Goal: Task Accomplishment & Management: Use online tool/utility

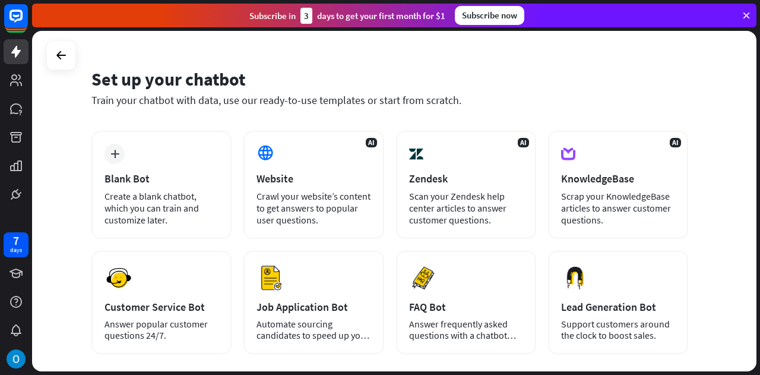
scroll to position [119, 0]
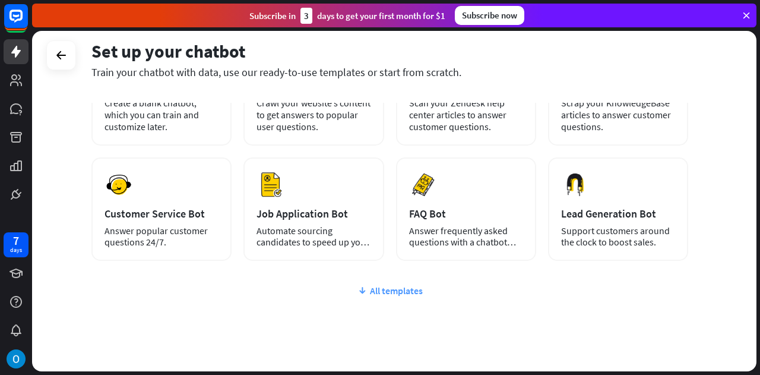
click at [383, 287] on div "All templates" at bounding box center [389, 290] width 597 height 12
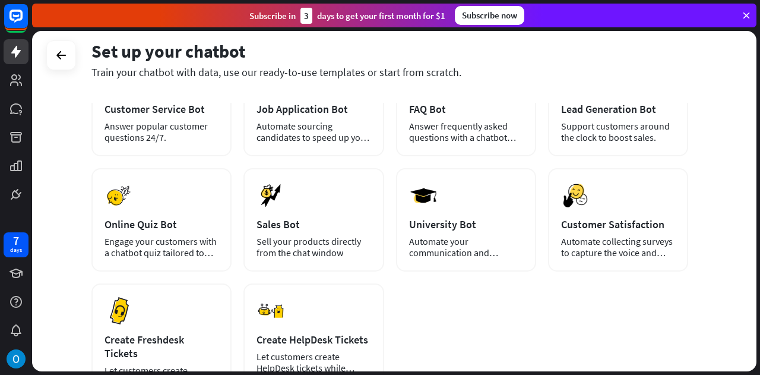
scroll to position [224, 0]
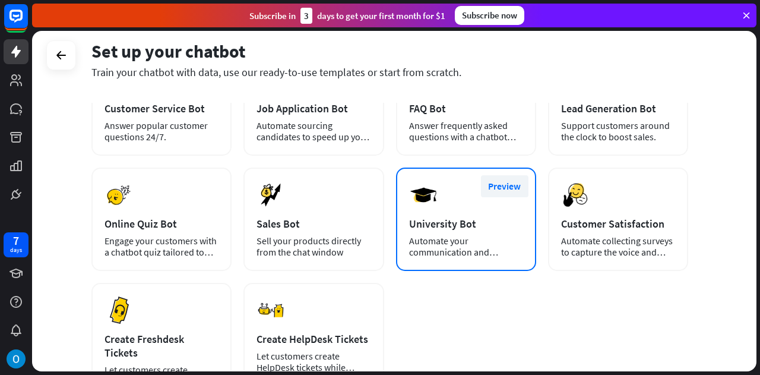
click at [495, 194] on button "Preview" at bounding box center [504, 186] width 47 height 22
click at [494, 258] on div "Preview University Bot Automate your communication and admission process." at bounding box center [466, 218] width 140 height 103
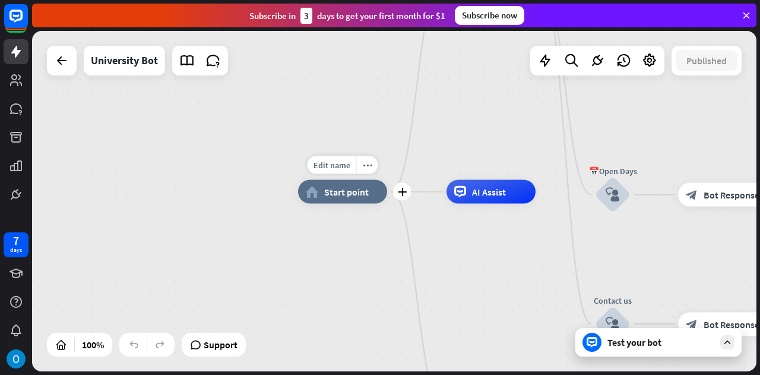
click at [347, 203] on div "Edit name more_horiz plus home_2 Start point" at bounding box center [342, 192] width 89 height 24
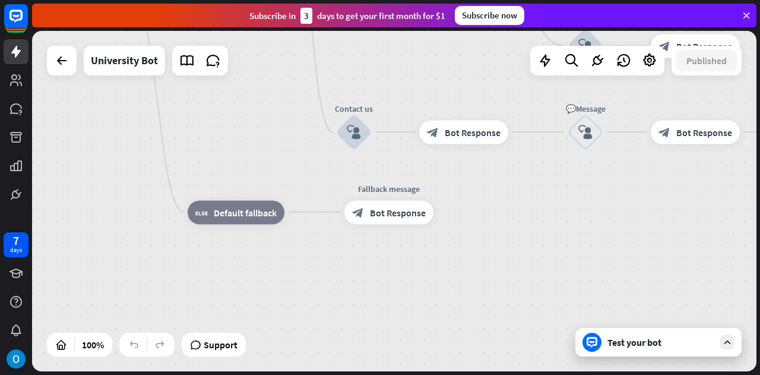
click at [651, 351] on div "Test your bot" at bounding box center [658, 342] width 166 height 28
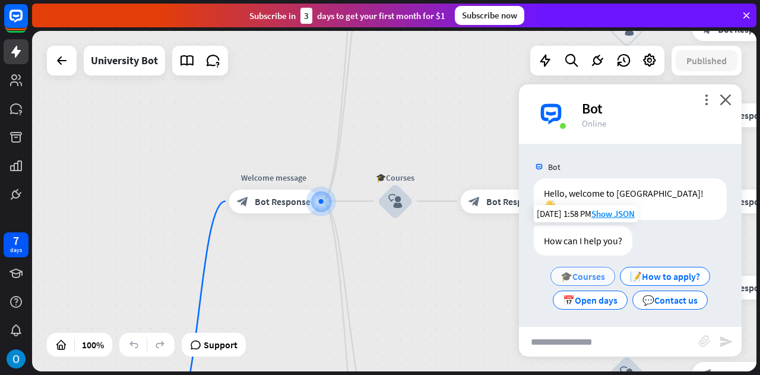
click at [588, 270] on span "🎓Courses" at bounding box center [582, 276] width 45 height 12
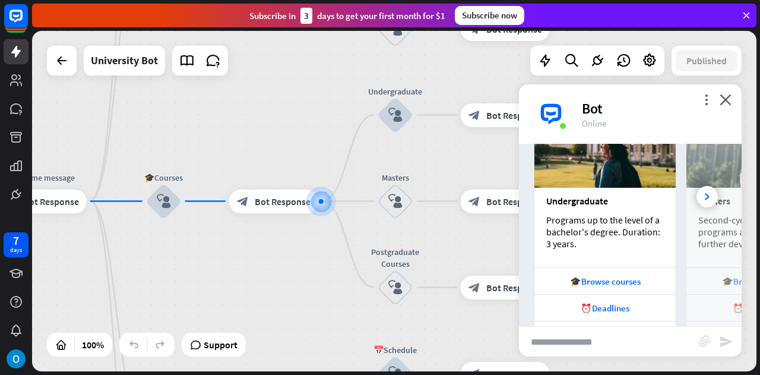
scroll to position [300, 0]
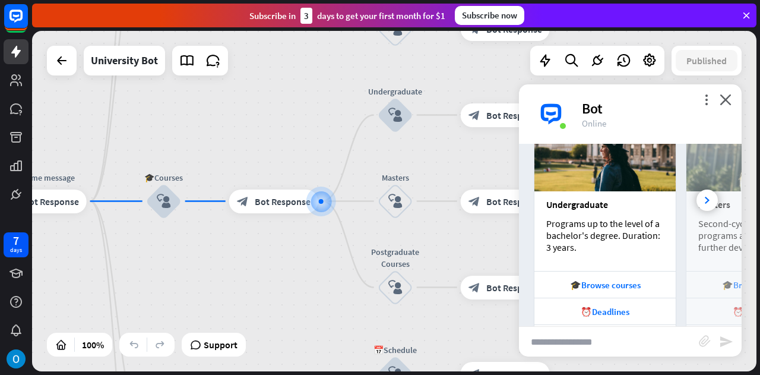
click at [583, 204] on div "Undergraduate" at bounding box center [605, 204] width 118 height 12
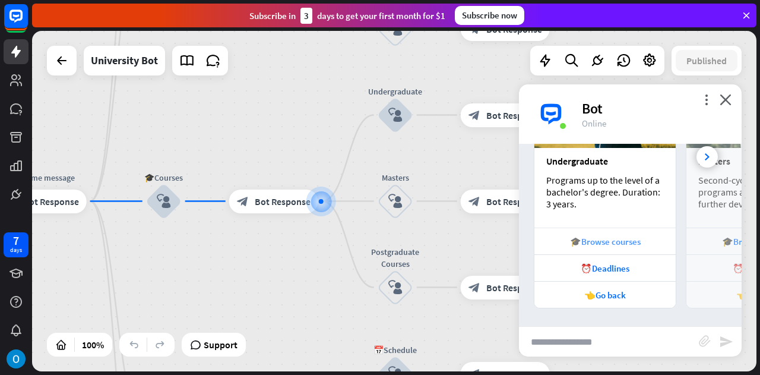
click at [604, 247] on div "🎓Browse courses" at bounding box center [604, 240] width 141 height 27
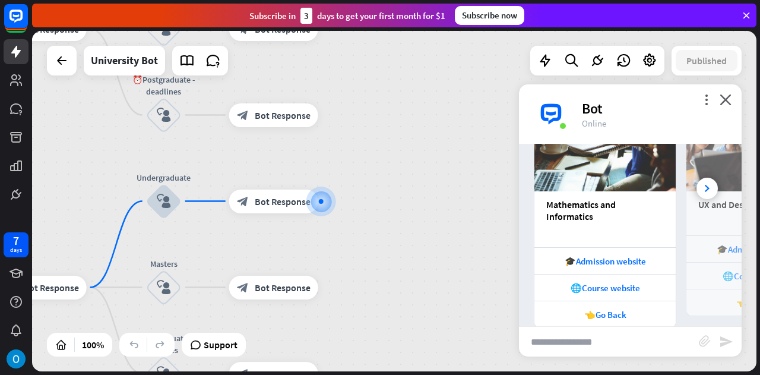
scroll to position [751, 0]
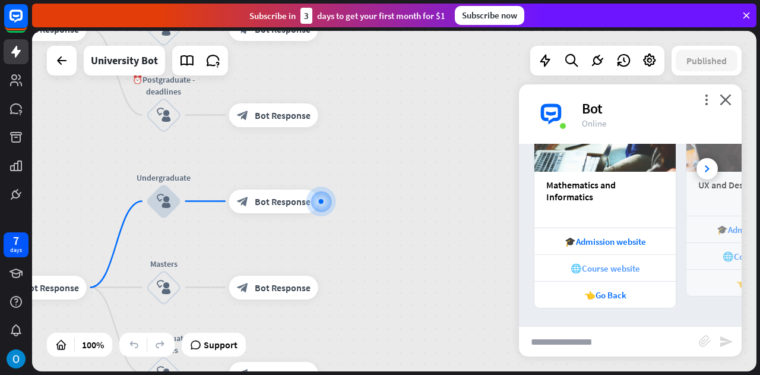
click at [625, 268] on div "🌐Course website" at bounding box center [604, 267] width 129 height 11
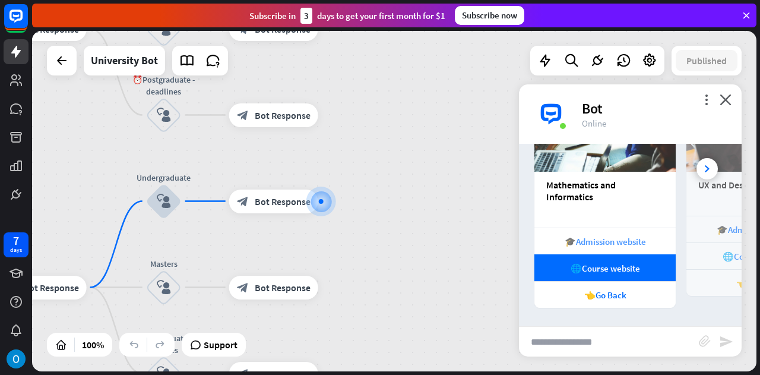
click at [623, 249] on div "🎓Admission website" at bounding box center [604, 240] width 141 height 27
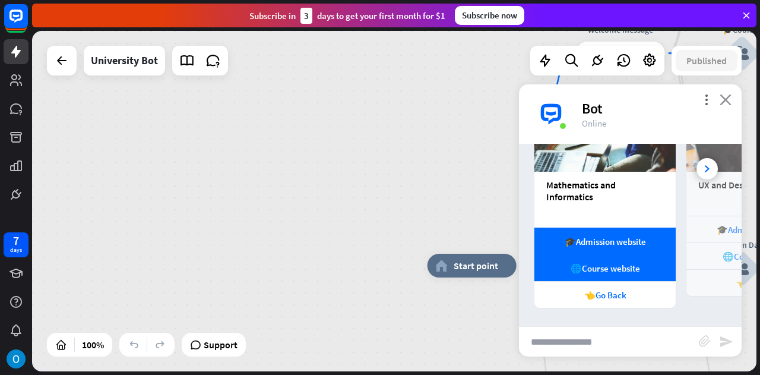
click at [727, 104] on div "more_vert close Bot Online" at bounding box center [630, 113] width 223 height 59
click at [727, 104] on icon "close" at bounding box center [726, 99] width 12 height 11
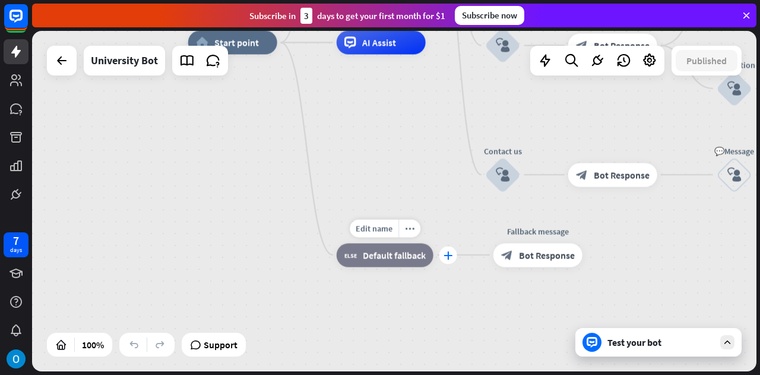
click at [449, 258] on icon "plus" at bounding box center [447, 255] width 9 height 8
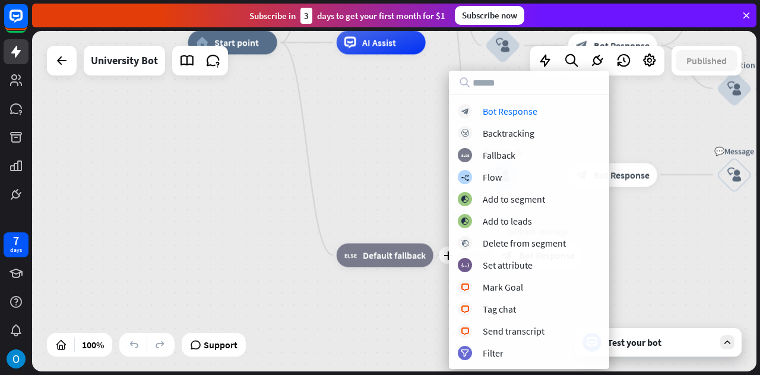
click at [392, 152] on div "home_2 Start point Welcome message block_bot_response Bot Response ✨Main menu b…" at bounding box center [550, 213] width 724 height 340
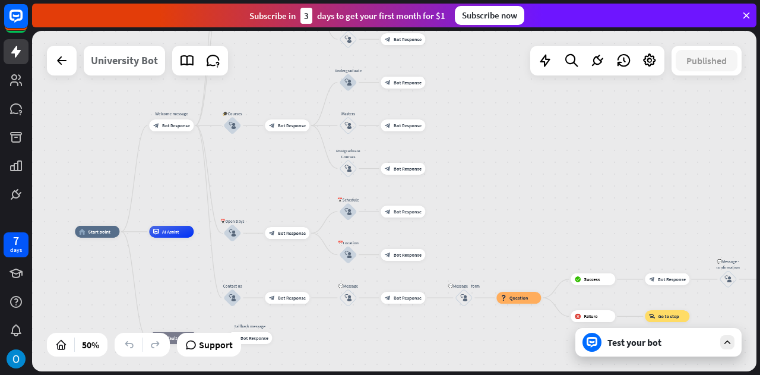
click at [153, 71] on div "University Bot" at bounding box center [124, 61] width 67 height 30
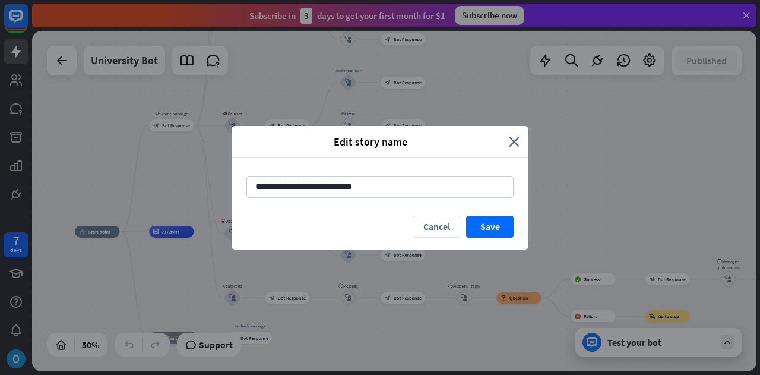
type input "**********"
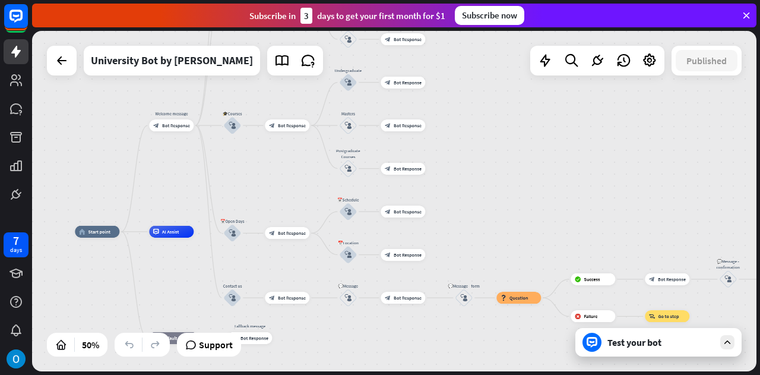
click at [634, 343] on div "Test your bot" at bounding box center [660, 342] width 107 height 12
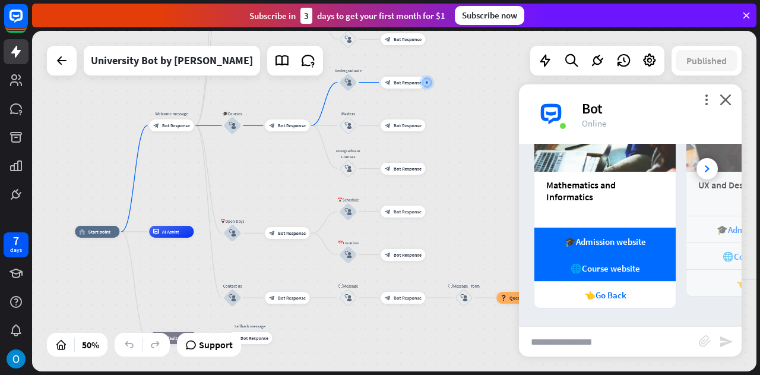
click at [620, 350] on input "text" at bounding box center [609, 342] width 180 height 30
type input "**"
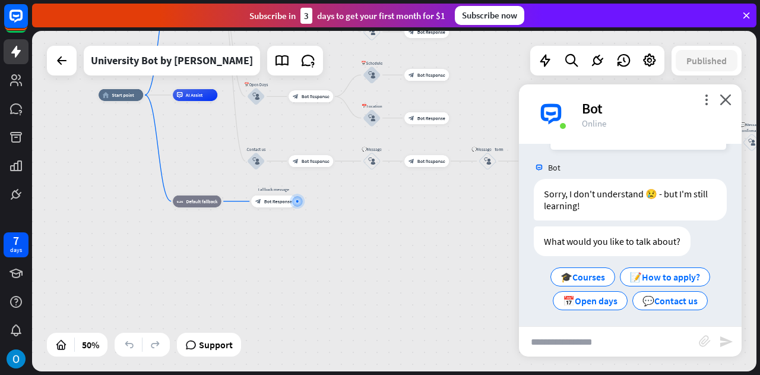
scroll to position [1033, 0]
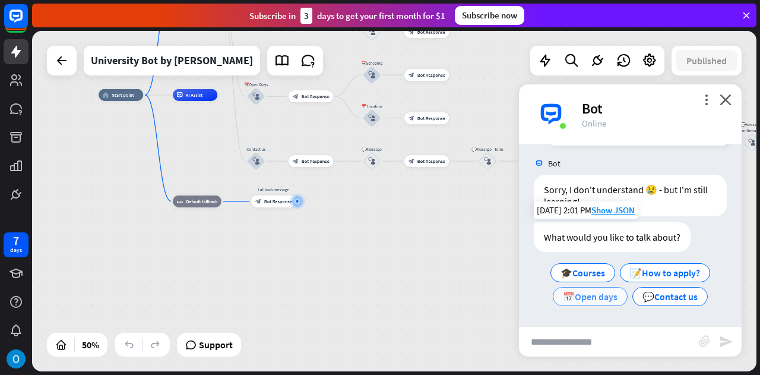
click at [588, 293] on span "📅Open days" at bounding box center [590, 296] width 55 height 12
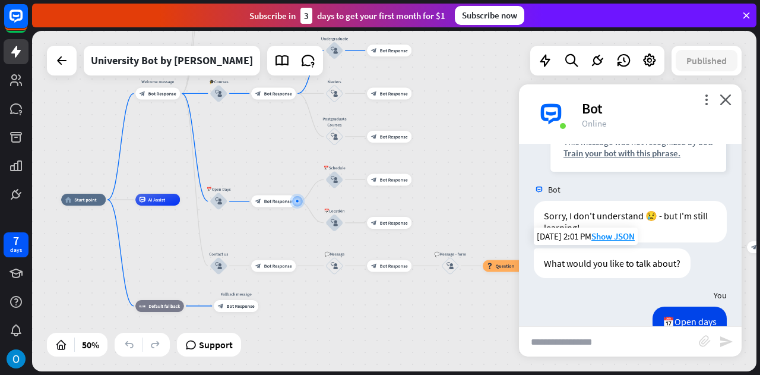
scroll to position [1006, 0]
click at [67, 71] on div at bounding box center [62, 61] width 24 height 24
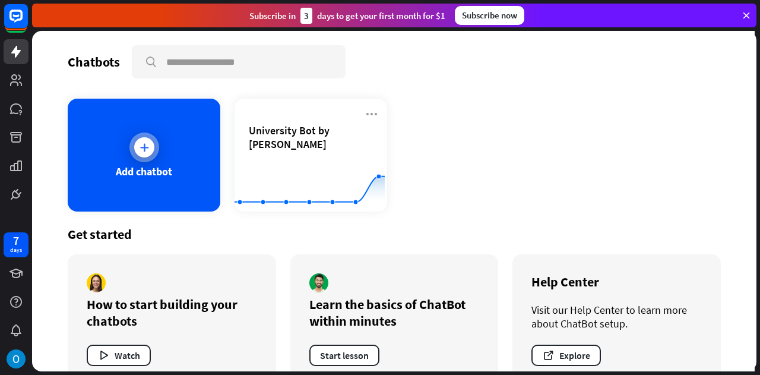
click at [141, 163] on div "Add chatbot" at bounding box center [144, 155] width 153 height 113
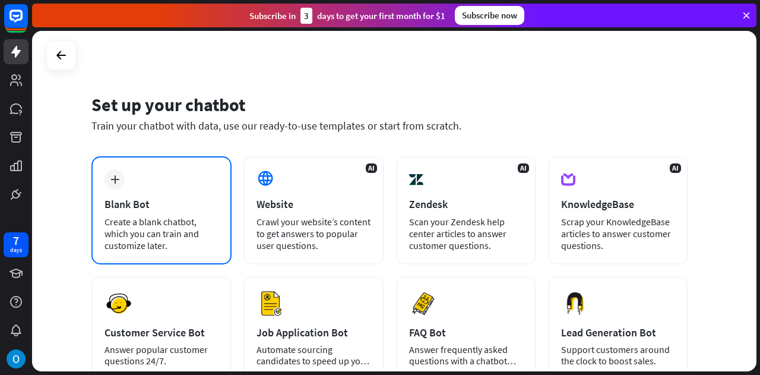
click at [161, 223] on div "Create a blank chatbot, which you can train and customize later." at bounding box center [161, 234] width 114 height 36
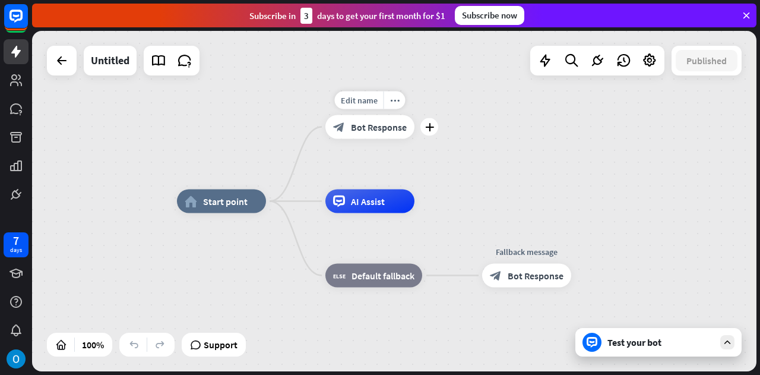
click at [389, 139] on div "Edit name more_horiz plus block_bot_response Bot Response" at bounding box center [369, 127] width 89 height 24
click at [369, 213] on div "Edit name more_horiz plus AI Assist" at bounding box center [369, 201] width 89 height 24
click at [664, 346] on div "Test your bot" at bounding box center [660, 342] width 107 height 12
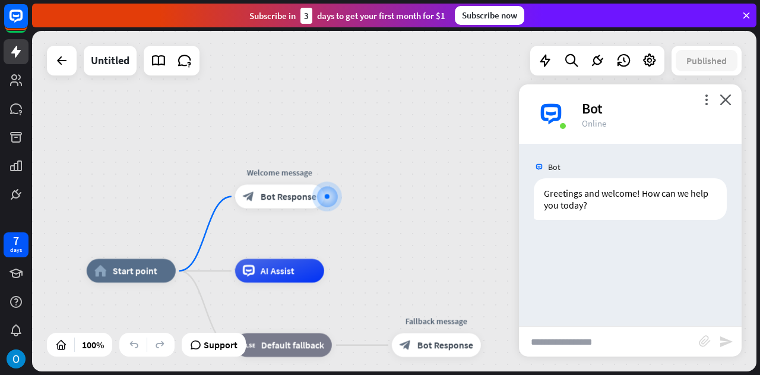
click at [631, 341] on input "text" at bounding box center [609, 342] width 180 height 30
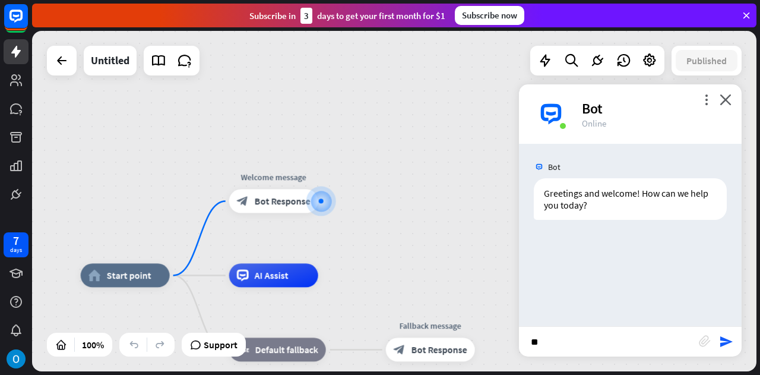
type input "***"
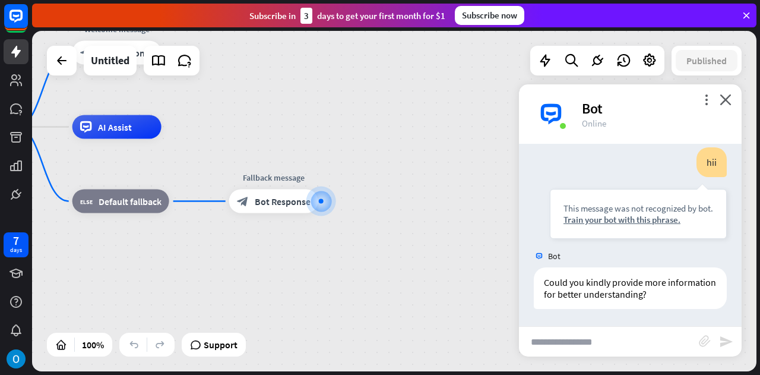
scroll to position [102, 0]
click at [655, 220] on div "Train your bot with this phrase." at bounding box center [638, 218] width 150 height 11
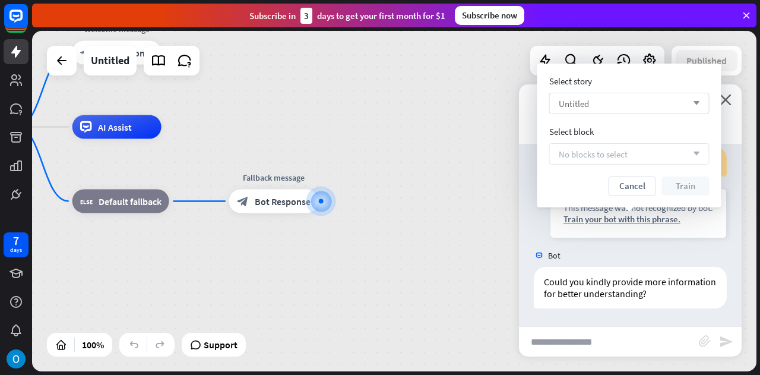
click at [636, 103] on div "Untitled arrow_down" at bounding box center [629, 103] width 160 height 21
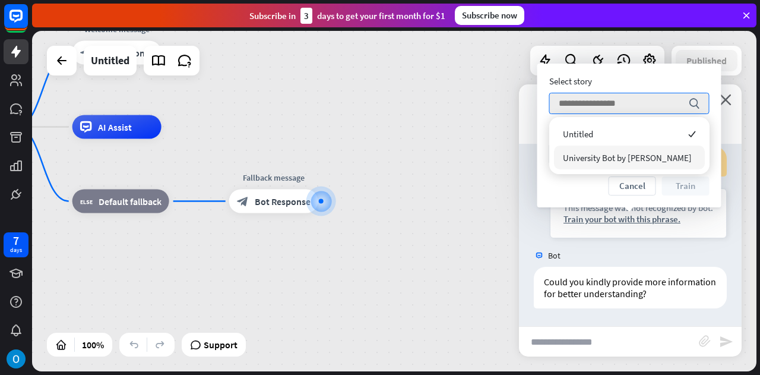
click at [456, 249] on div "home_2 Start point Welcome message block_bot_response Bot Response AI Assist bl…" at bounding box center [286, 297] width 724 height 340
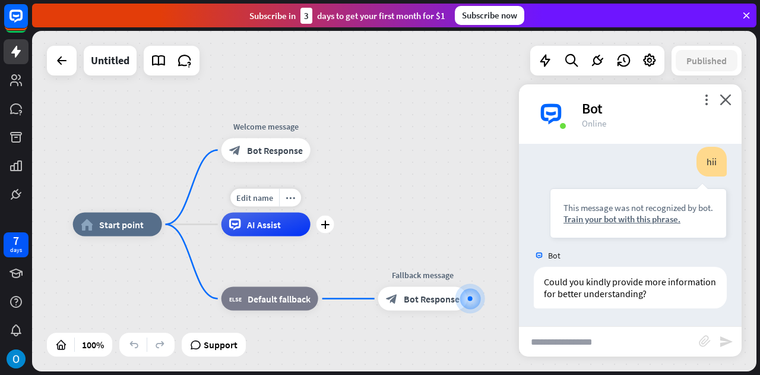
click at [290, 235] on div "AI Assist" at bounding box center [265, 225] width 89 height 24
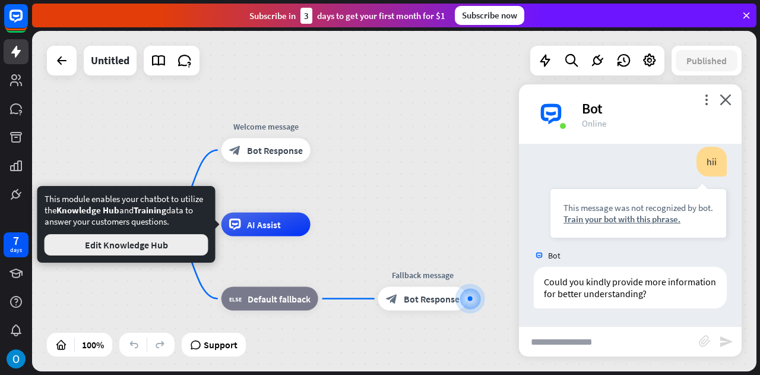
click at [183, 247] on button "Edit Knowledge Hub" at bounding box center [127, 244] width 164 height 21
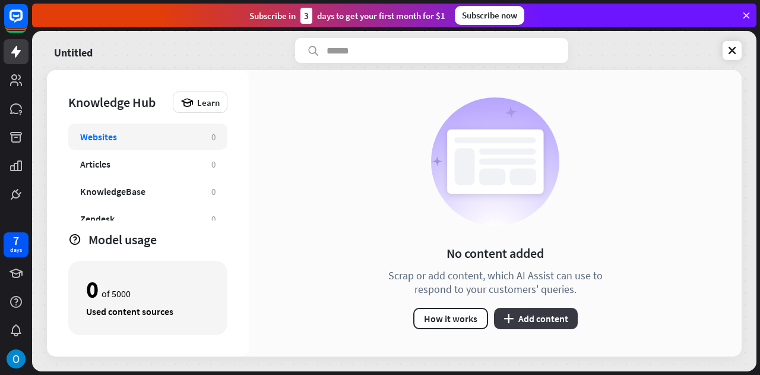
click at [516, 319] on button "plus Add content" at bounding box center [536, 318] width 84 height 21
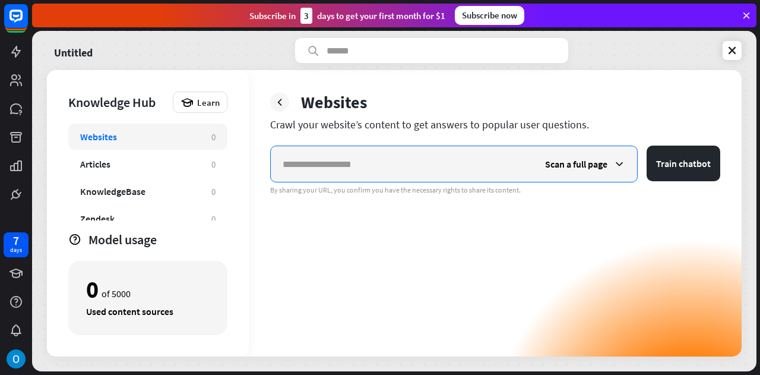
paste input "**********"
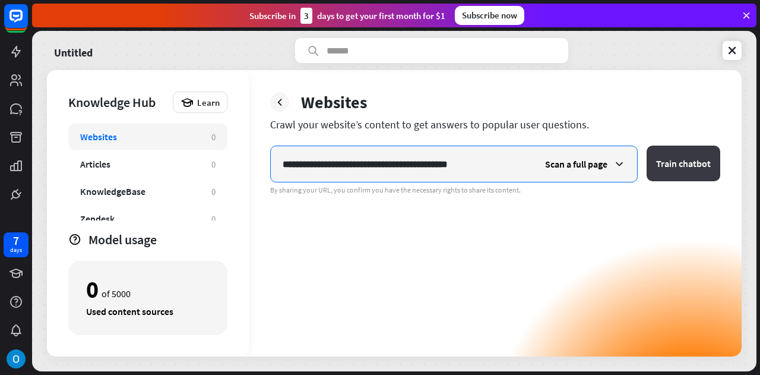
type input "**********"
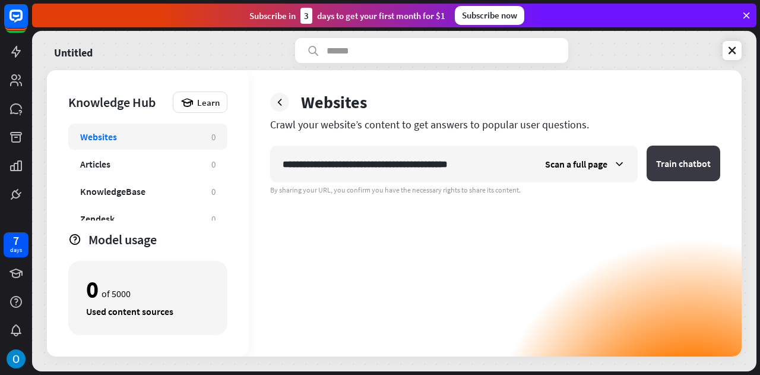
click at [666, 164] on button "Train chatbot" at bounding box center [684, 163] width 74 height 36
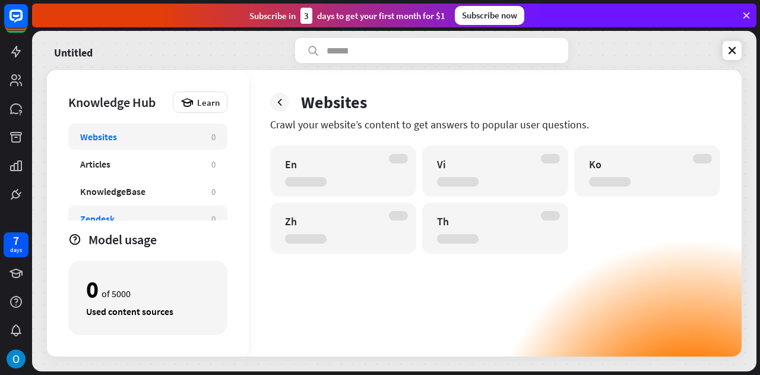
scroll to position [39, 0]
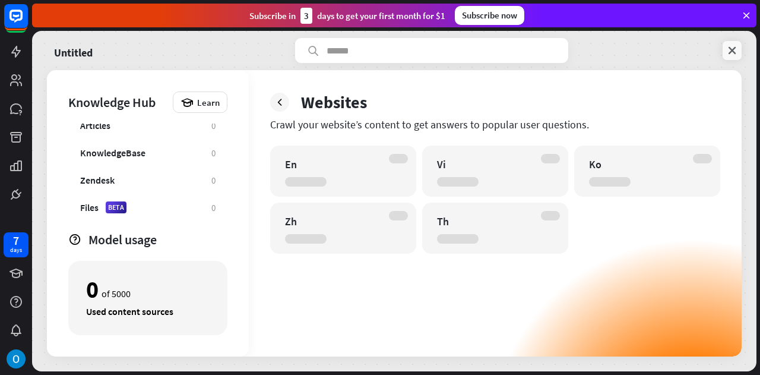
click at [731, 45] on icon at bounding box center [732, 51] width 12 height 12
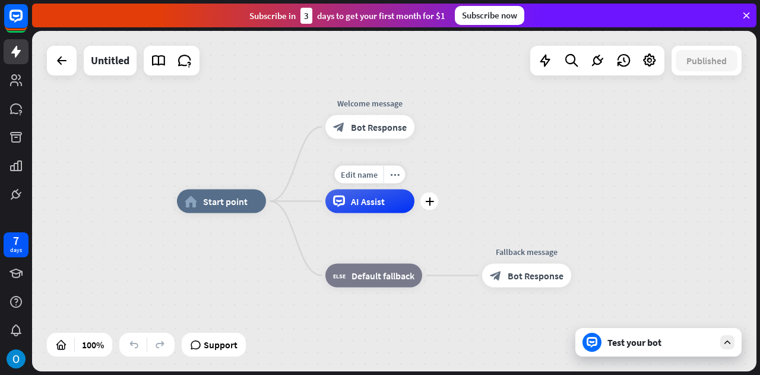
click at [370, 207] on div "AI Assist" at bounding box center [369, 201] width 89 height 24
click at [384, 95] on div "more_horiz" at bounding box center [395, 100] width 22 height 18
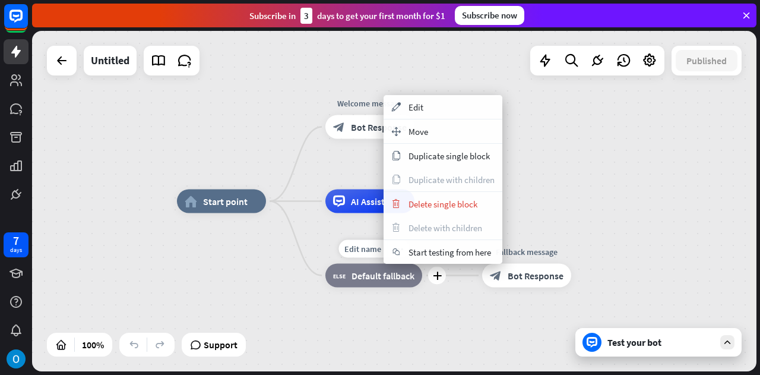
click at [325, 264] on div "Edit name more_horiz plus block_fallback Default fallback" at bounding box center [373, 276] width 97 height 24
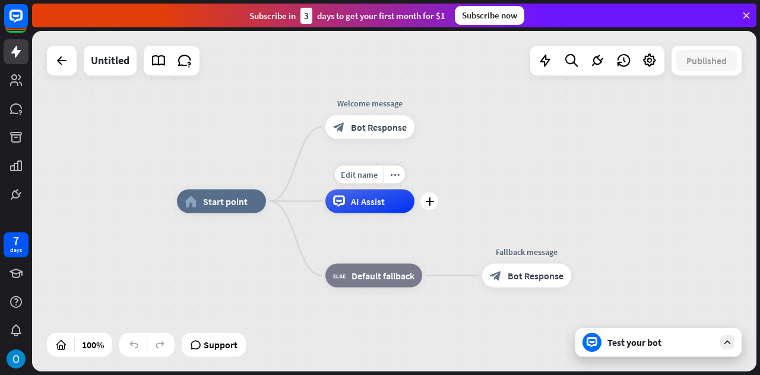
click at [414, 213] on div "Edit name more_horiz plus AI Assist" at bounding box center [369, 201] width 89 height 24
click at [430, 126] on icon "plus" at bounding box center [429, 127] width 9 height 8
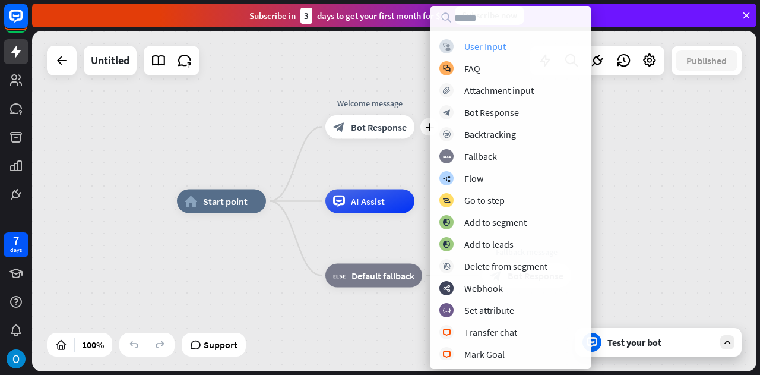
click at [497, 42] on div "User Input" at bounding box center [485, 46] width 42 height 12
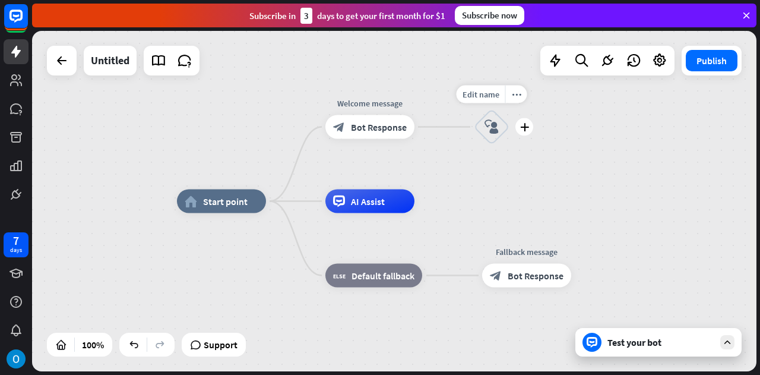
click at [492, 121] on icon "block_user_input" at bounding box center [491, 127] width 14 height 14
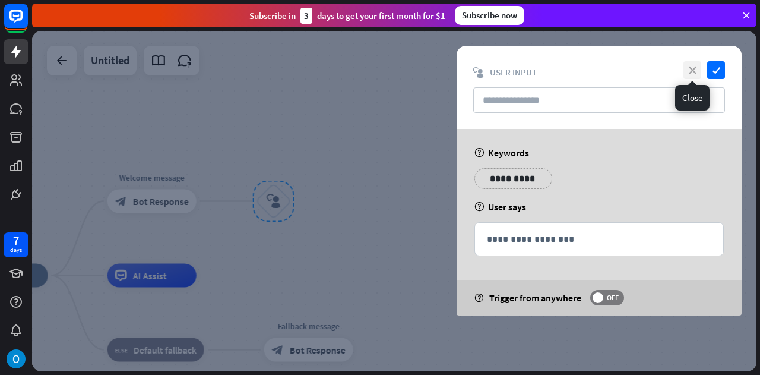
click at [695, 69] on icon "close" at bounding box center [692, 70] width 18 height 18
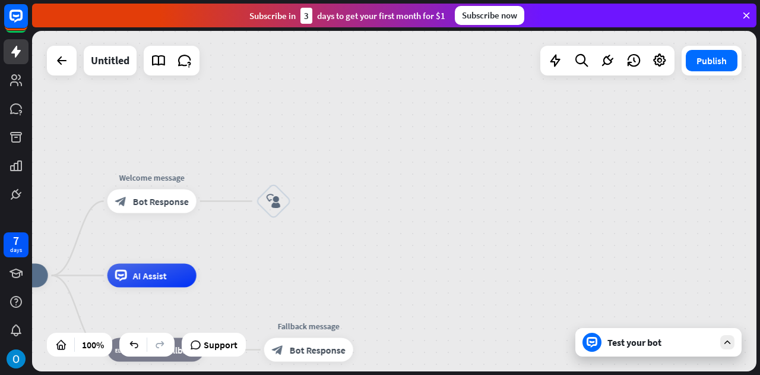
click at [672, 351] on div "Test your bot" at bounding box center [658, 342] width 166 height 28
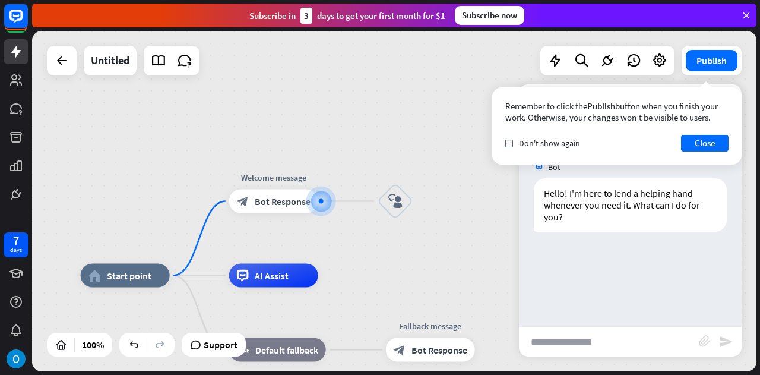
click at [646, 342] on input "text" at bounding box center [609, 342] width 180 height 30
type input "**"
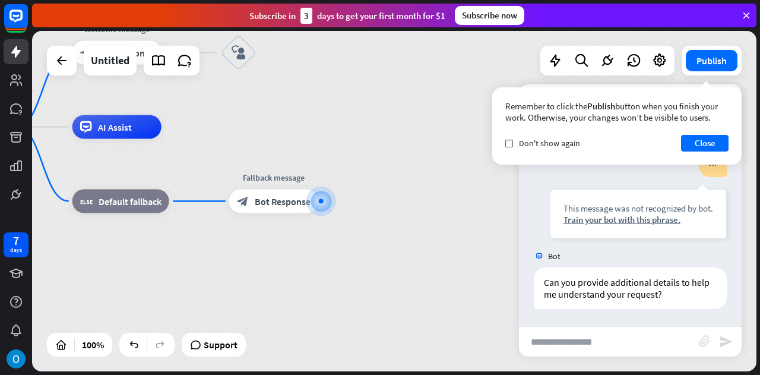
scroll to position [113, 0]
click at [282, 202] on span "Bot Response" at bounding box center [283, 201] width 56 height 12
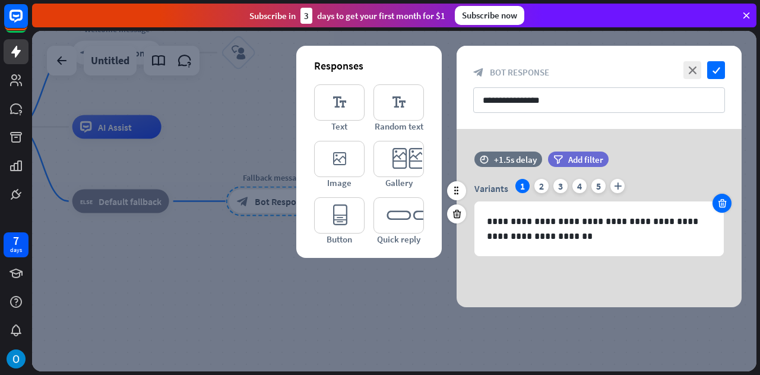
click at [723, 212] on div at bounding box center [721, 203] width 19 height 19
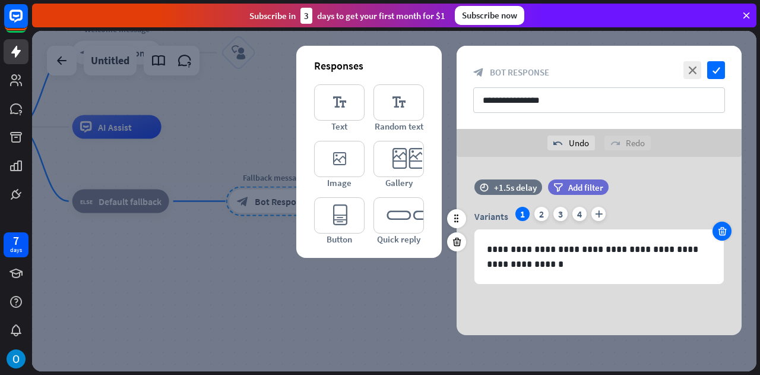
click at [721, 226] on icon at bounding box center [722, 231] width 11 height 11
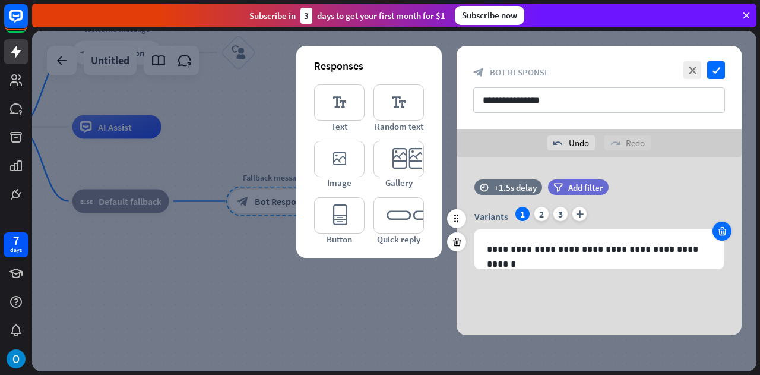
click at [721, 226] on icon at bounding box center [722, 231] width 11 height 11
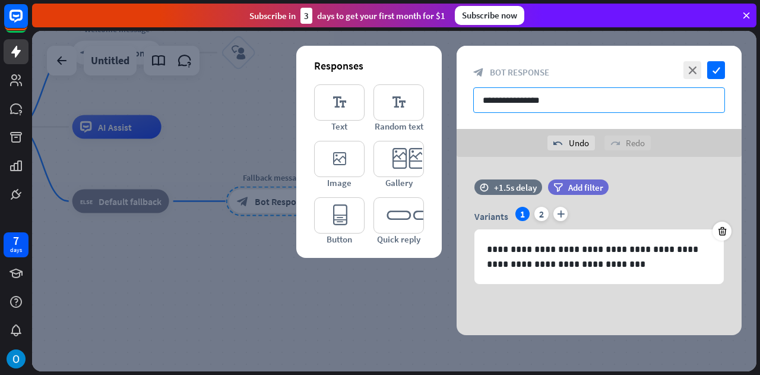
click at [604, 99] on input "**********" at bounding box center [599, 100] width 252 height 26
drag, startPoint x: 604, startPoint y: 99, endPoint x: 321, endPoint y: 126, distance: 284.5
click at [457, 126] on div "**********" at bounding box center [599, 190] width 285 height 289
click at [395, 233] on icon "editor_quick_replies" at bounding box center [398, 215] width 50 height 36
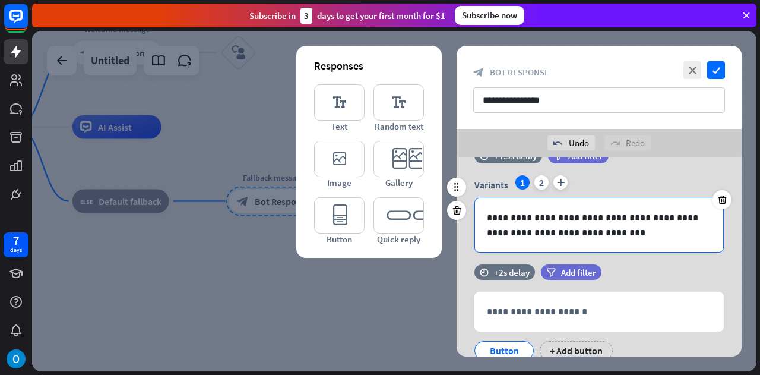
scroll to position [19, 0]
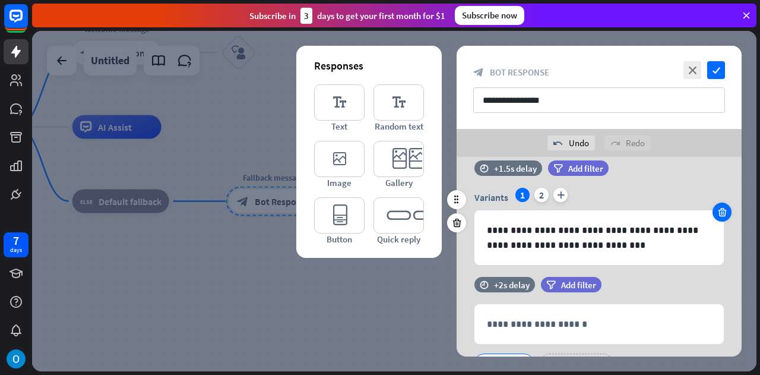
click at [726, 217] on icon at bounding box center [722, 212] width 11 height 11
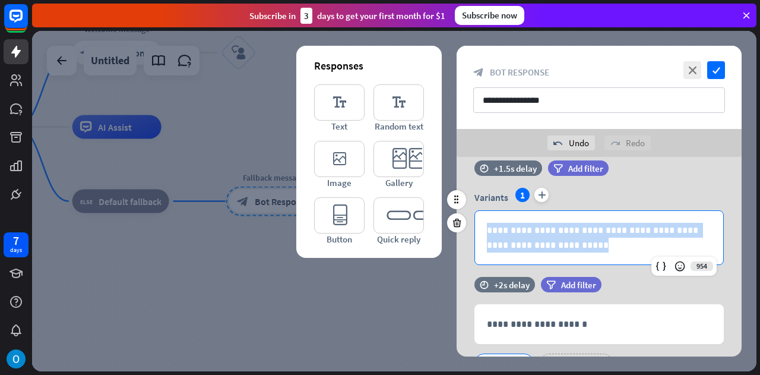
drag, startPoint x: 604, startPoint y: 240, endPoint x: 467, endPoint y: 210, distance: 140.4
click at [467, 210] on div "**********" at bounding box center [599, 226] width 285 height 77
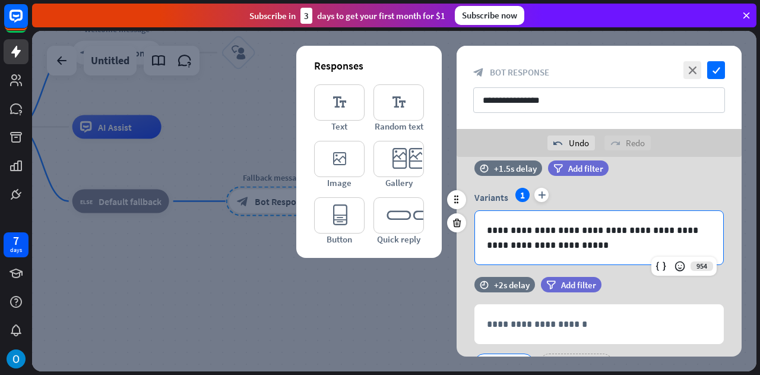
scroll to position [0, 0]
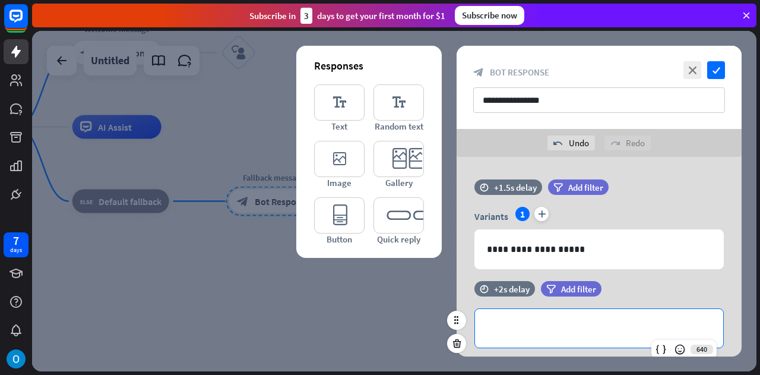
click at [514, 323] on p "**********" at bounding box center [599, 328] width 224 height 15
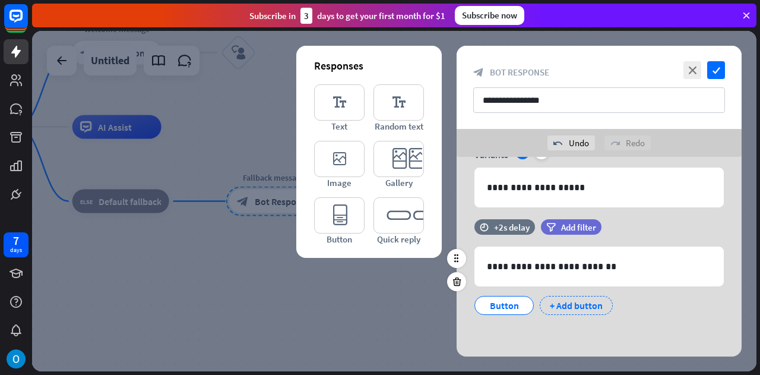
click at [546, 306] on div "+ Add button" at bounding box center [576, 305] width 73 height 19
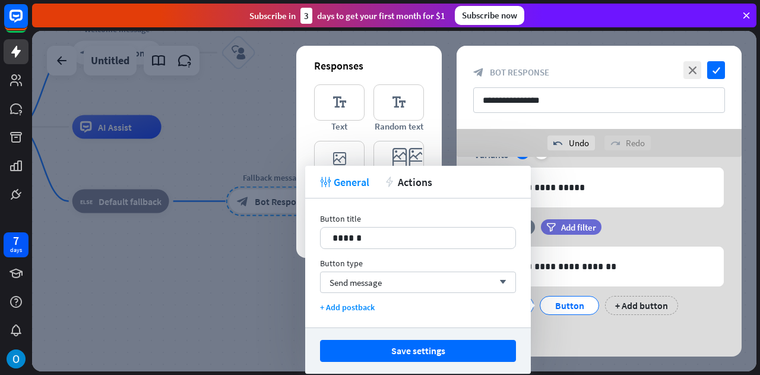
click at [625, 334] on div "**********" at bounding box center [599, 225] width 285 height 261
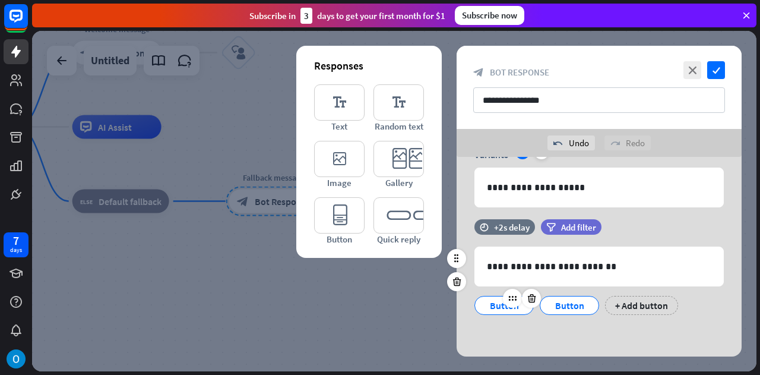
click at [502, 313] on div "Button" at bounding box center [503, 305] width 39 height 18
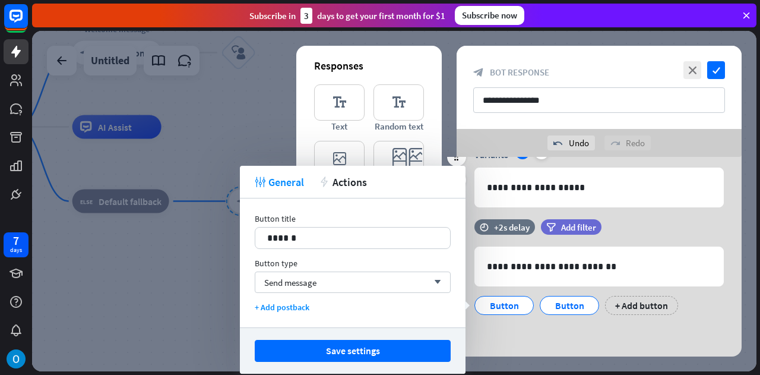
click at [680, 207] on div "**********" at bounding box center [599, 169] width 285 height 102
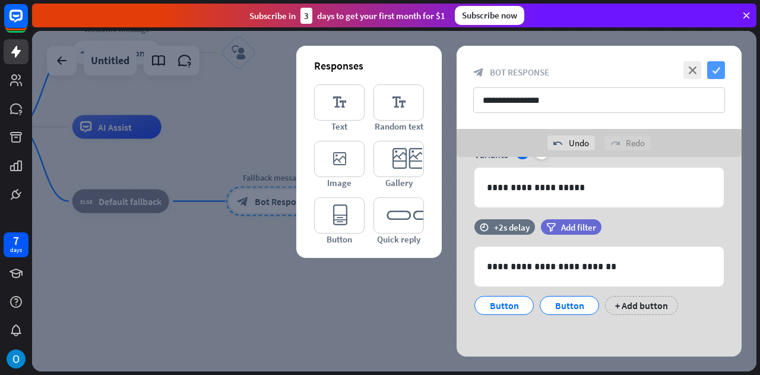
click at [719, 69] on icon "check" at bounding box center [716, 70] width 18 height 18
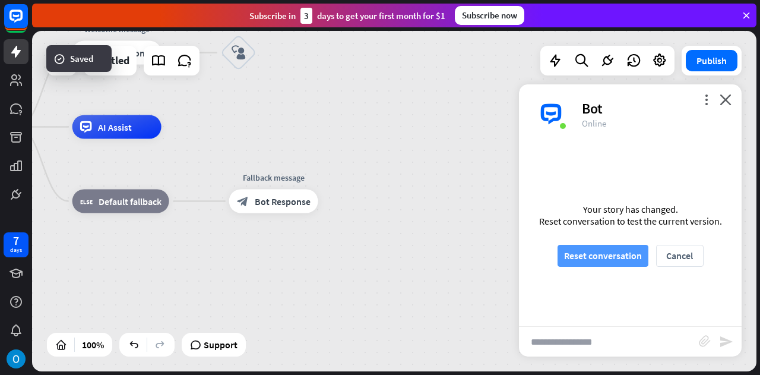
click at [624, 259] on button "Reset conversation" at bounding box center [602, 256] width 91 height 22
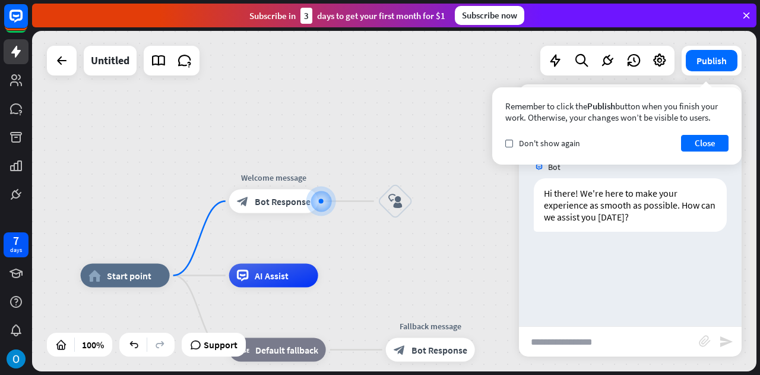
click at [572, 342] on input "text" at bounding box center [609, 342] width 180 height 30
type input "**"
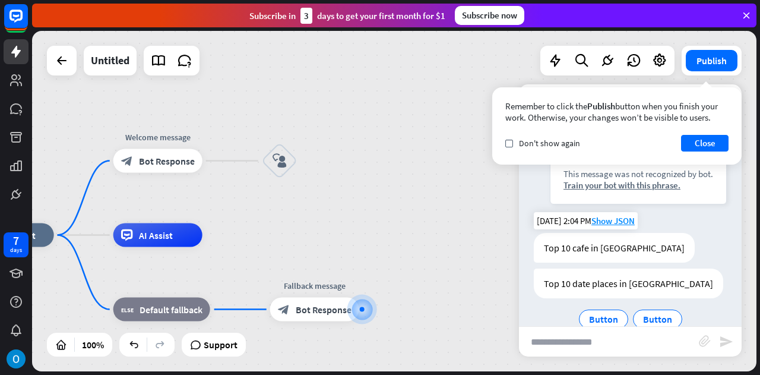
scroll to position [170, 0]
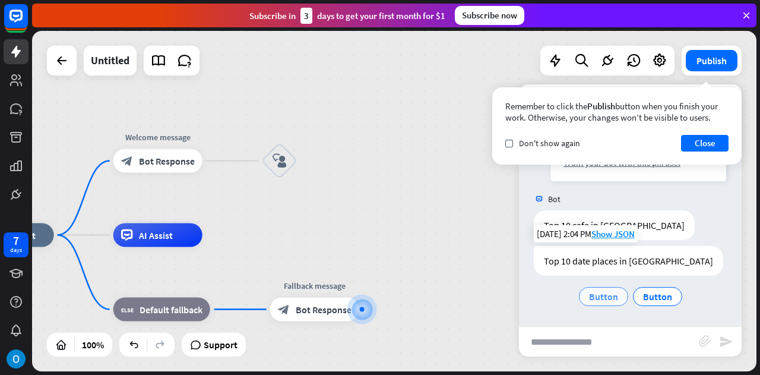
click at [591, 299] on span "Button" at bounding box center [603, 296] width 29 height 12
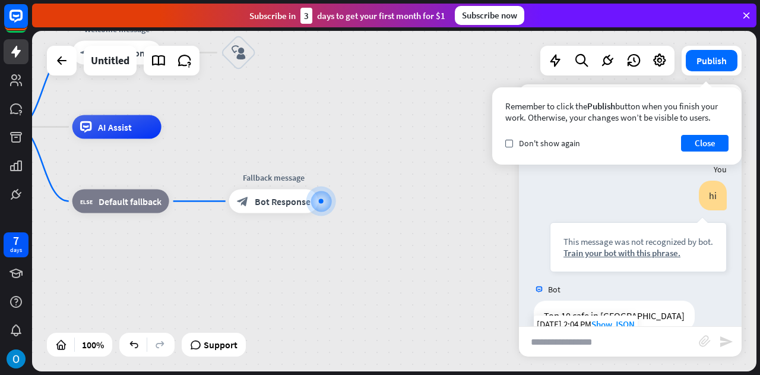
scroll to position [28, 0]
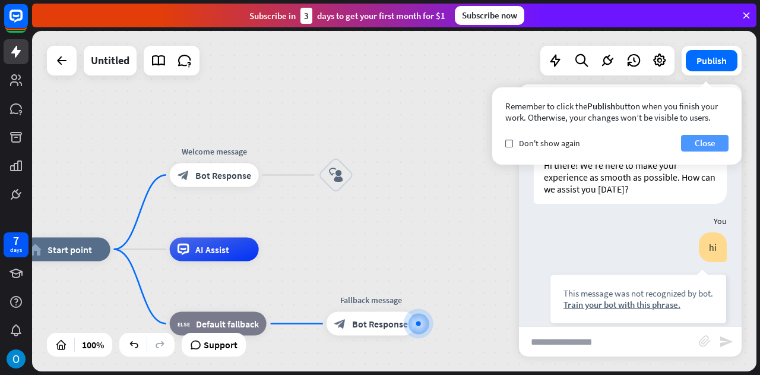
click at [698, 142] on button "Close" at bounding box center [704, 143] width 47 height 17
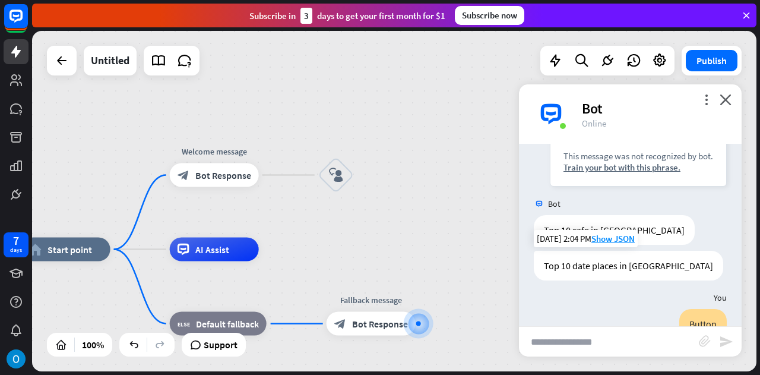
scroll to position [166, 0]
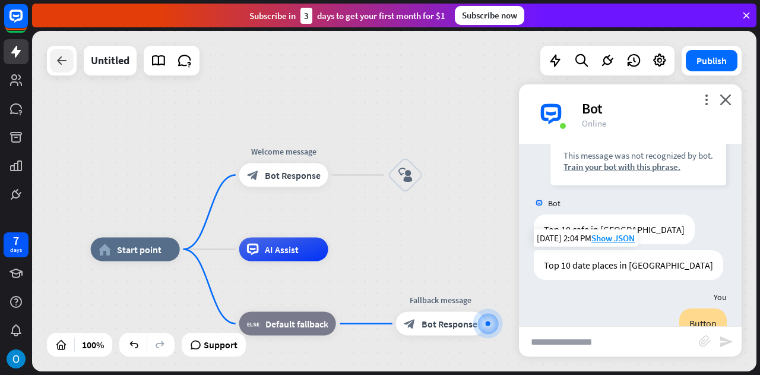
click at [57, 59] on icon at bounding box center [62, 60] width 14 height 14
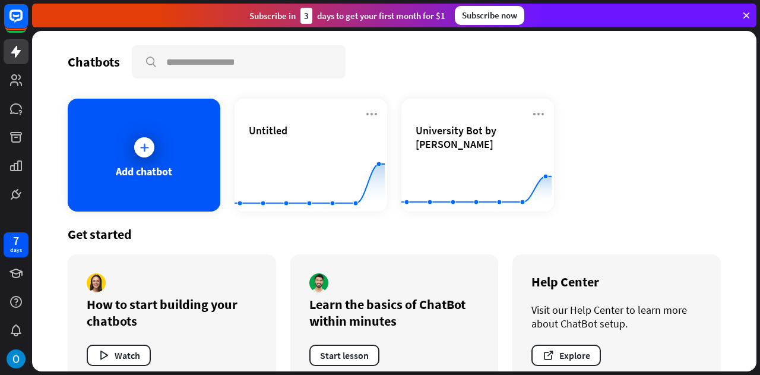
scroll to position [28, 0]
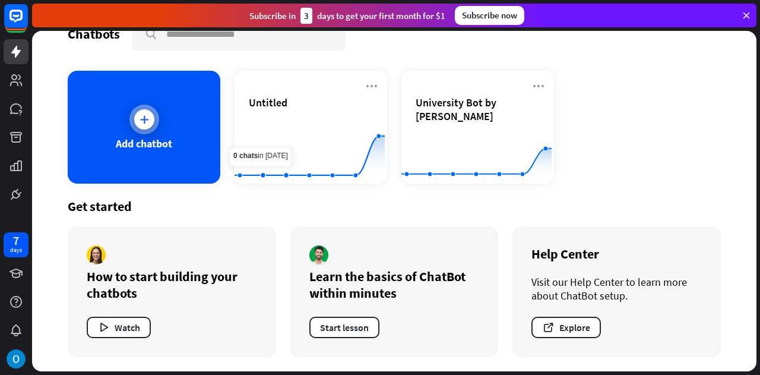
click at [180, 157] on div "Add chatbot" at bounding box center [144, 127] width 153 height 113
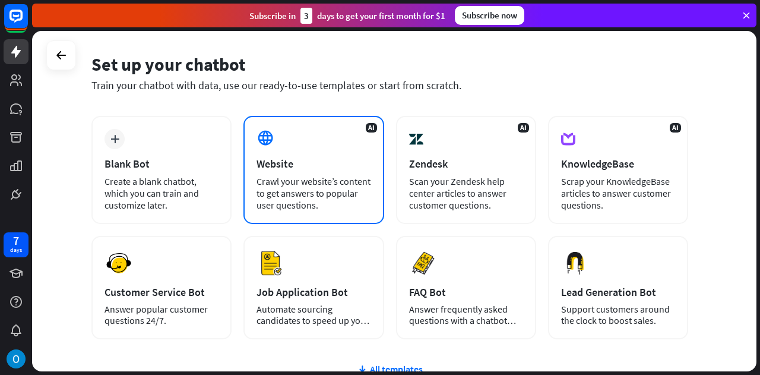
scroll to position [41, 0]
click at [330, 172] on div "AI Website Crawl your website’s content to get answers to popular user question…" at bounding box center [313, 169] width 140 height 108
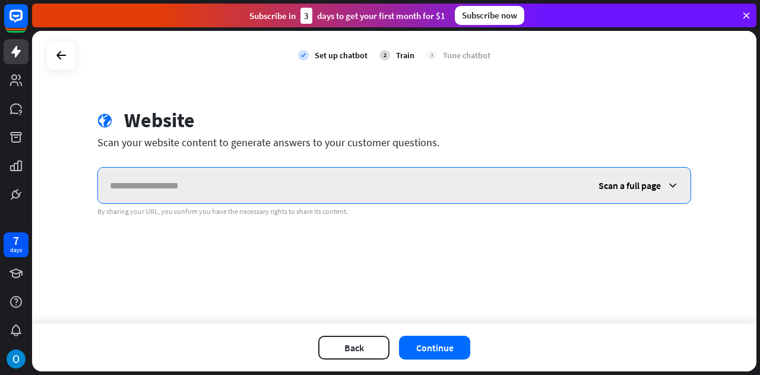
paste input "**********"
type input "**********"
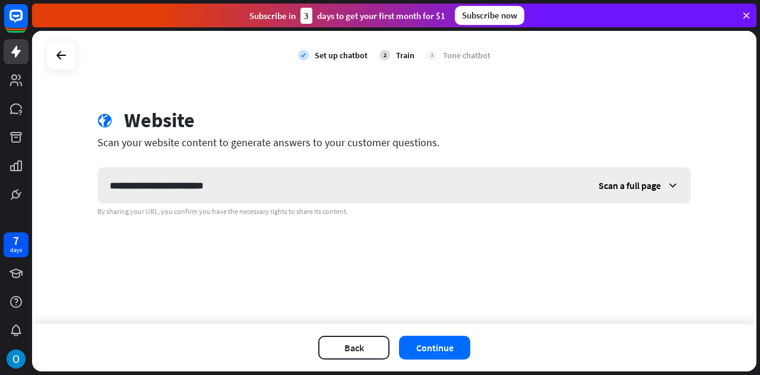
click at [663, 187] on div "Scan a full page" at bounding box center [639, 185] width 104 height 36
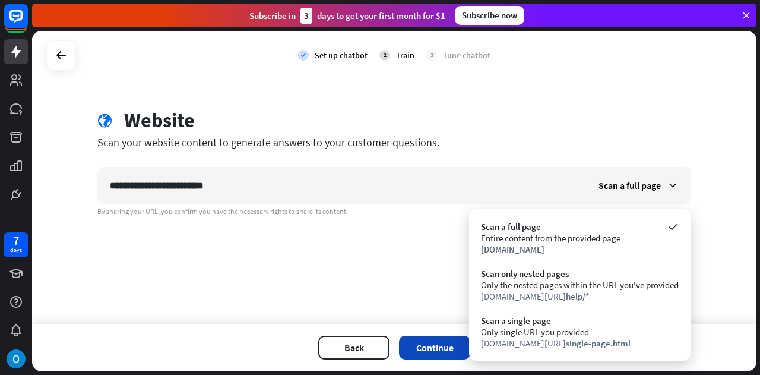
click at [419, 349] on button "Continue" at bounding box center [434, 347] width 71 height 24
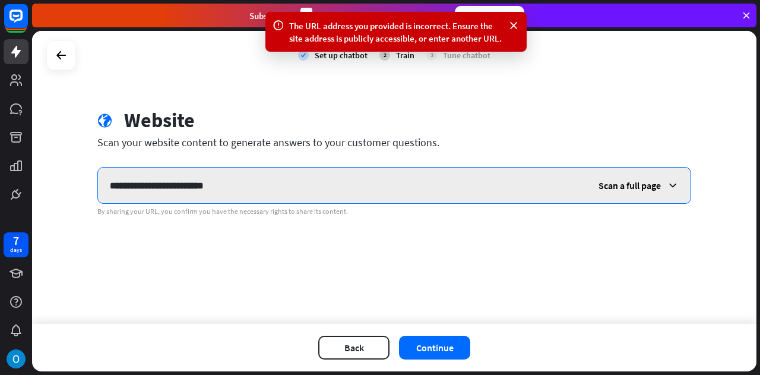
click at [336, 194] on input "**********" at bounding box center [342, 185] width 489 height 36
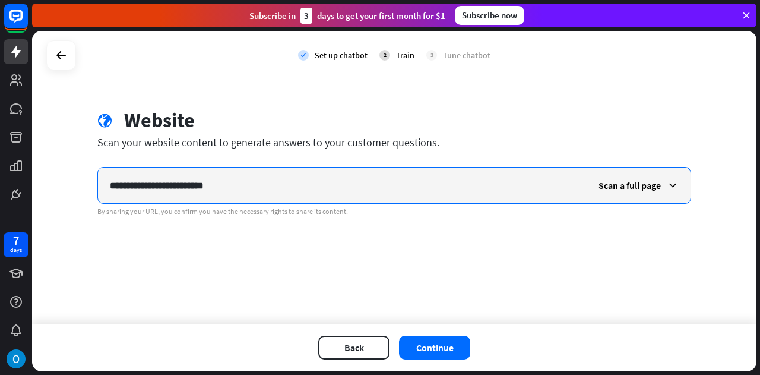
drag, startPoint x: 261, startPoint y: 188, endPoint x: 0, endPoint y: 224, distance: 263.7
click at [0, 224] on div "**********" at bounding box center [380, 187] width 760 height 375
paste input "**********"
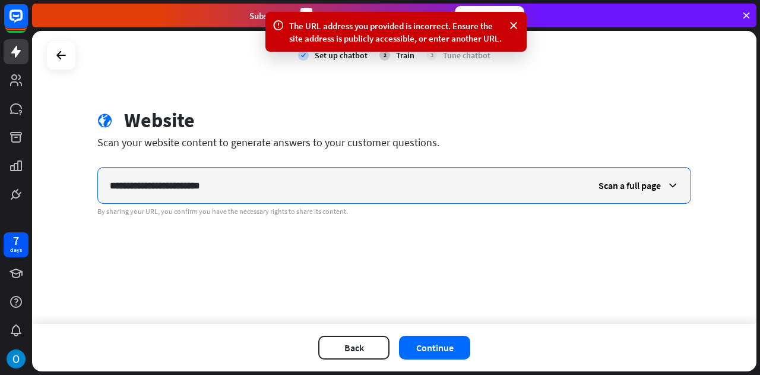
drag, startPoint x: 256, startPoint y: 195, endPoint x: 0, endPoint y: 255, distance: 263.0
click at [0, 255] on div "7 days The URL address you provided is incorrect. Ensure the site address is pu…" at bounding box center [380, 187] width 760 height 375
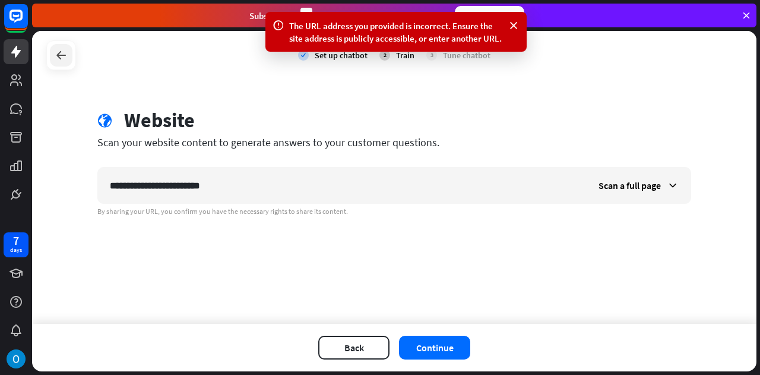
click at [61, 56] on icon at bounding box center [61, 55] width 14 height 14
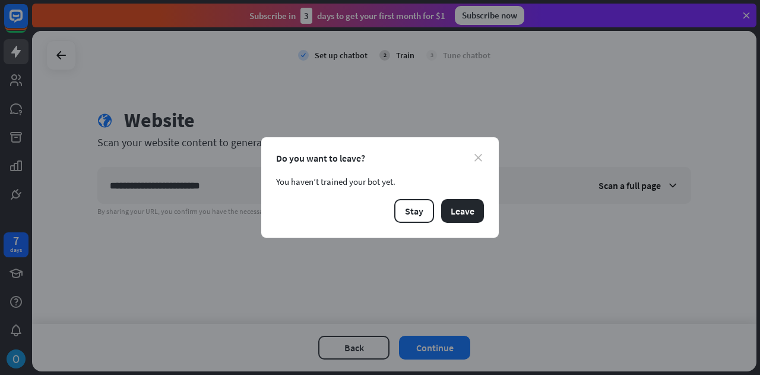
click at [476, 157] on icon "close" at bounding box center [478, 158] width 8 height 8
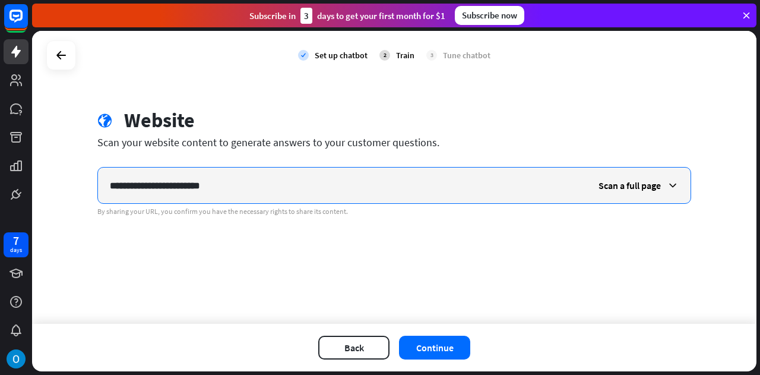
drag, startPoint x: 326, startPoint y: 185, endPoint x: 0, endPoint y: 129, distance: 330.6
click at [0, 129] on div "**********" at bounding box center [380, 187] width 760 height 375
paste input "text"
type input "**********"
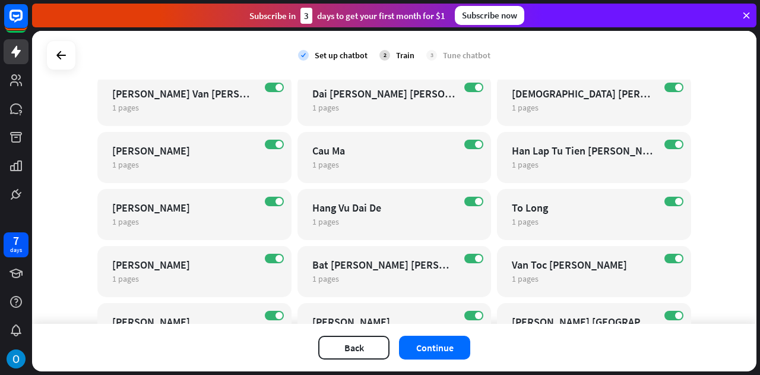
scroll to position [0, 0]
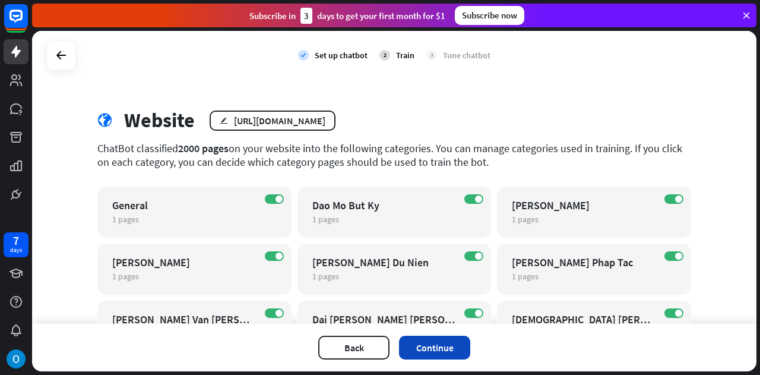
click at [437, 349] on button "Continue" at bounding box center [434, 347] width 71 height 24
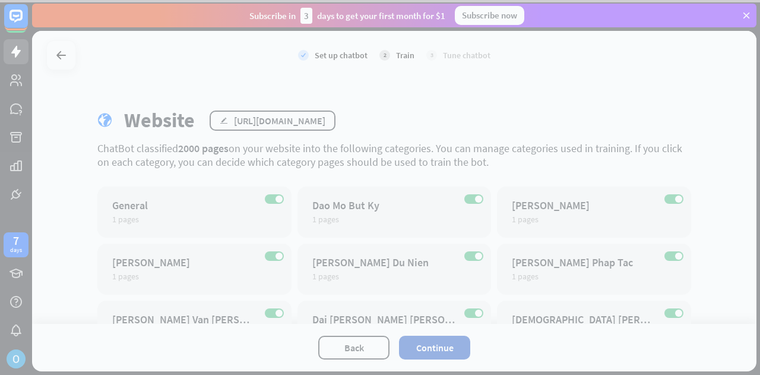
click at [437, 349] on div at bounding box center [380, 187] width 760 height 375
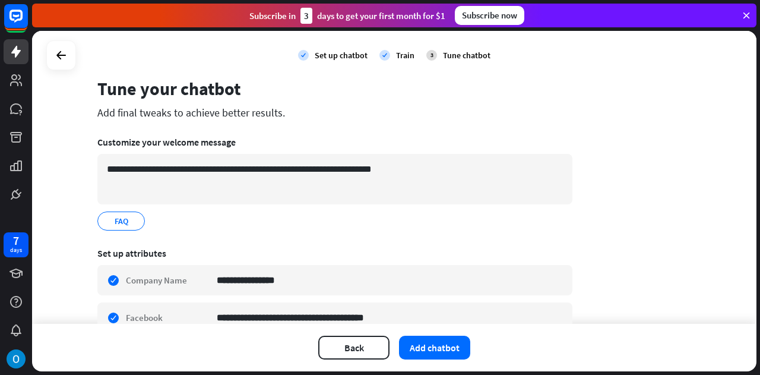
scroll to position [30, 0]
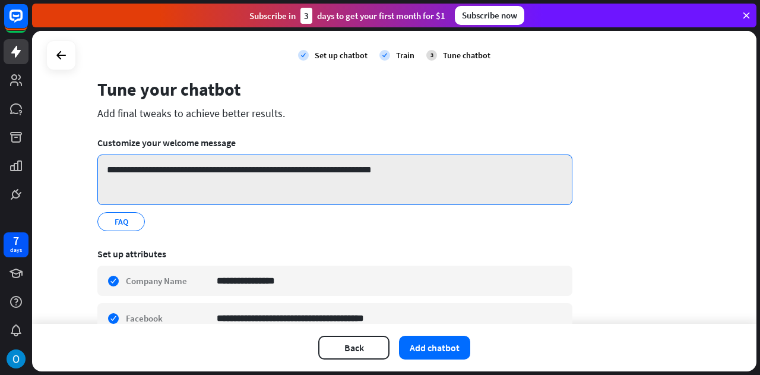
click at [165, 167] on textarea "**********" at bounding box center [334, 179] width 475 height 50
drag, startPoint x: 406, startPoint y: 169, endPoint x: 178, endPoint y: 170, distance: 228.0
click at [178, 170] on textarea "**********" at bounding box center [334, 179] width 475 height 50
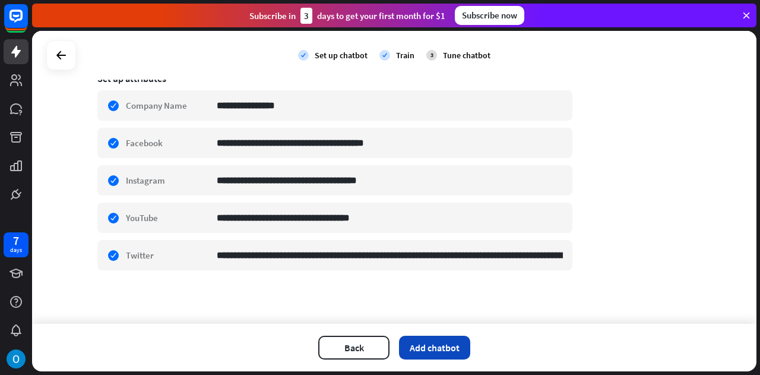
type textarea "**********"
click at [465, 349] on button "Add chatbot" at bounding box center [434, 347] width 71 height 24
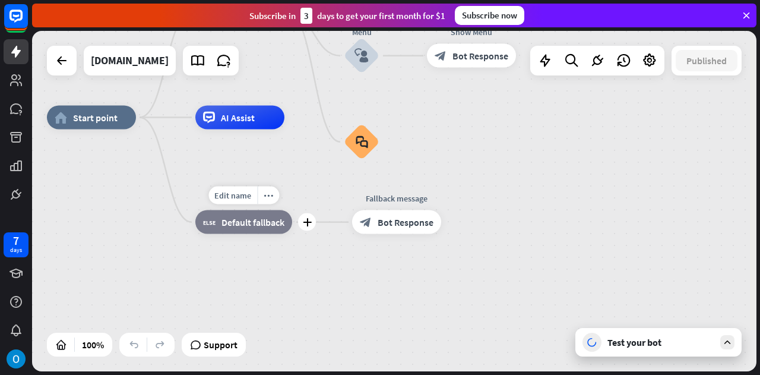
click at [246, 224] on span "Default fallback" at bounding box center [252, 222] width 63 height 12
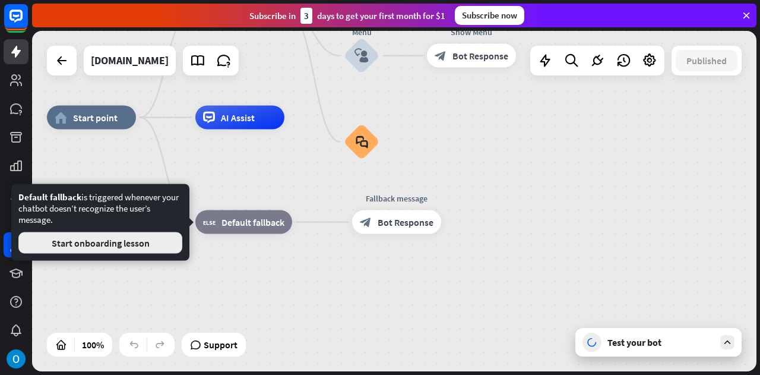
click at [159, 235] on button "Start onboarding lesson" at bounding box center [100, 242] width 164 height 21
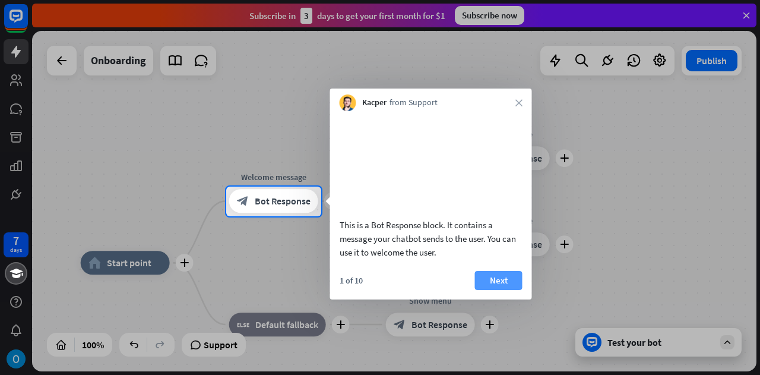
click at [505, 290] on button "Next" at bounding box center [498, 280] width 47 height 19
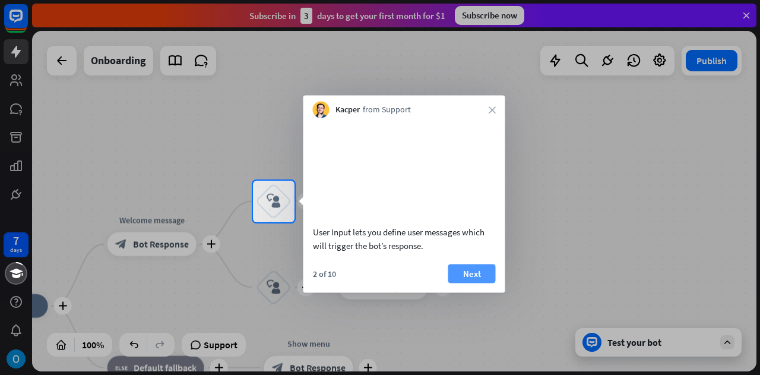
click at [474, 283] on button "Next" at bounding box center [471, 273] width 47 height 19
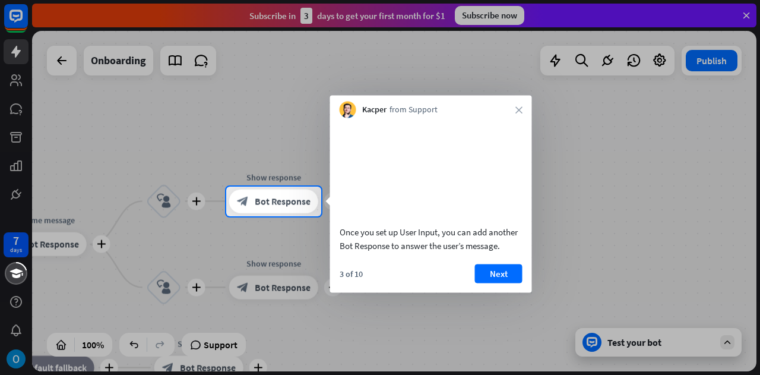
click at [475, 283] on button "Next" at bounding box center [498, 273] width 47 height 19
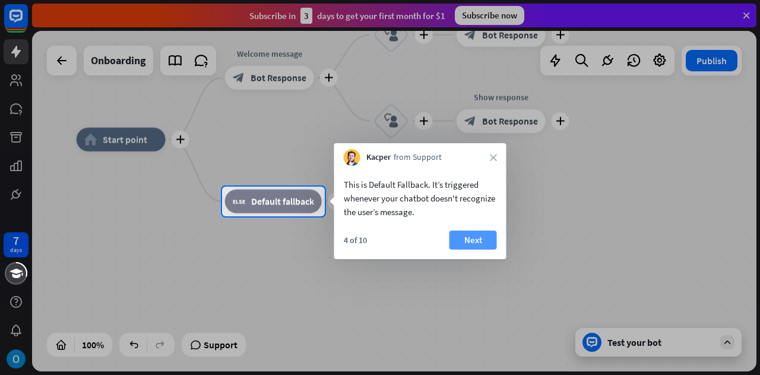
click at [487, 240] on button "Next" at bounding box center [472, 239] width 47 height 19
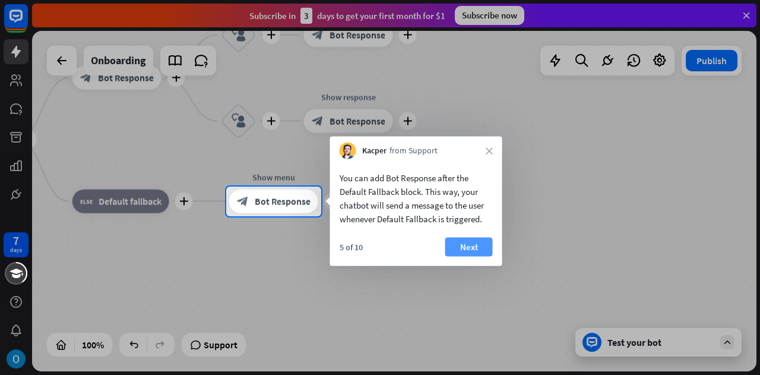
click at [479, 247] on button "Next" at bounding box center [468, 246] width 47 height 19
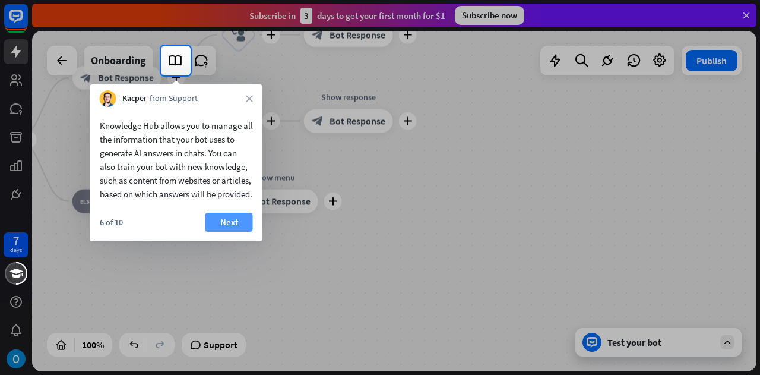
click at [220, 230] on button "Next" at bounding box center [228, 222] width 47 height 19
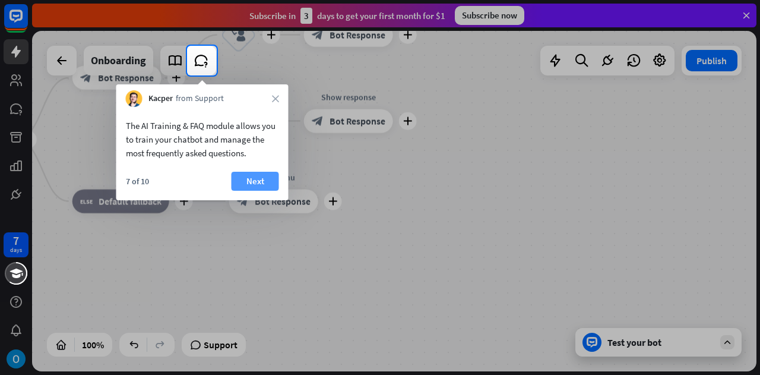
click at [252, 185] on button "Next" at bounding box center [255, 181] width 47 height 19
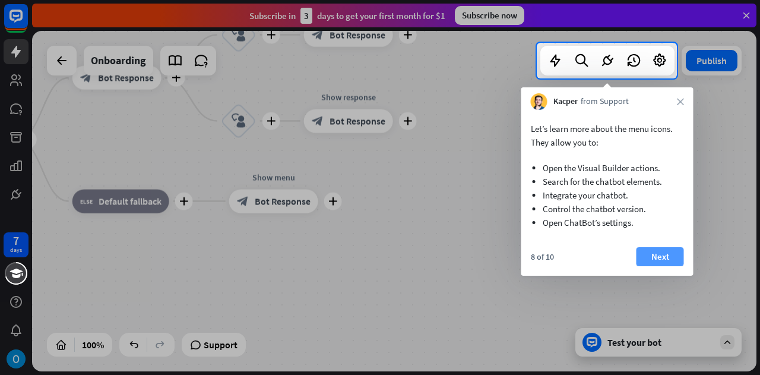
click at [661, 258] on button "Next" at bounding box center [659, 256] width 47 height 19
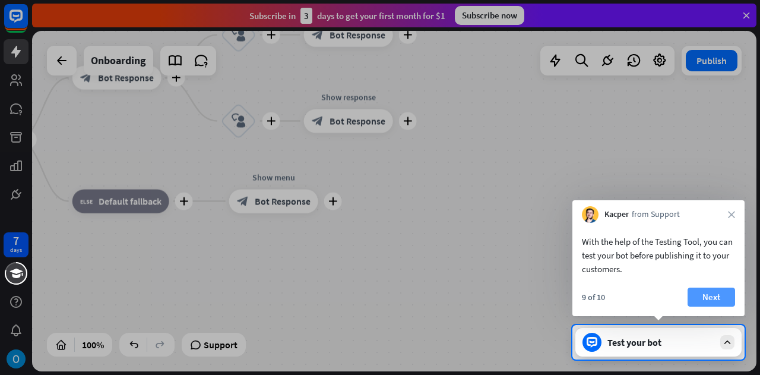
click at [709, 296] on button "Next" at bounding box center [711, 296] width 47 height 19
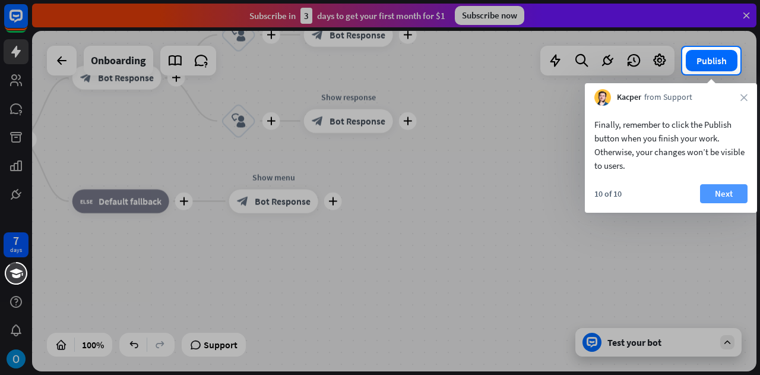
click at [717, 197] on button "Next" at bounding box center [723, 193] width 47 height 19
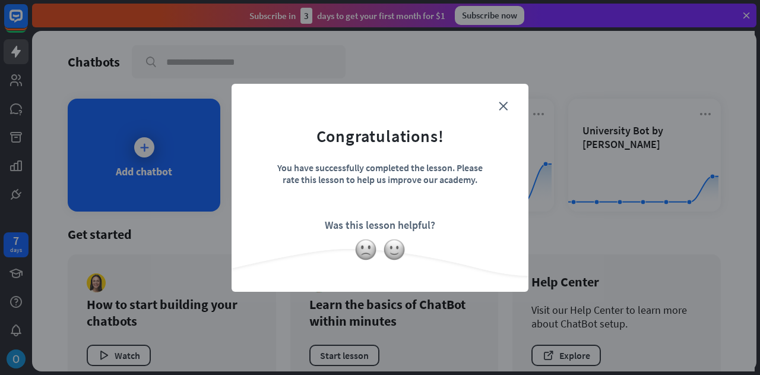
click at [458, 220] on form "Congratulations! You have successfully completed the lesson. Please rate this l…" at bounding box center [379, 170] width 267 height 142
click at [403, 247] on img at bounding box center [394, 249] width 23 height 23
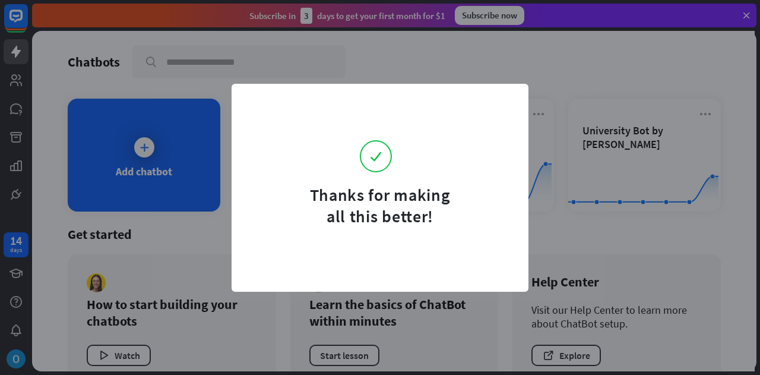
click at [413, 62] on div "Thanks for making all this better!" at bounding box center [380, 187] width 760 height 375
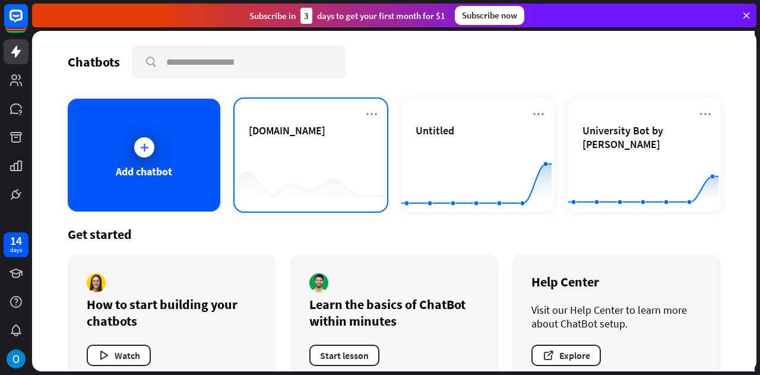
click at [326, 145] on div "[DOMAIN_NAME]" at bounding box center [311, 144] width 124 height 42
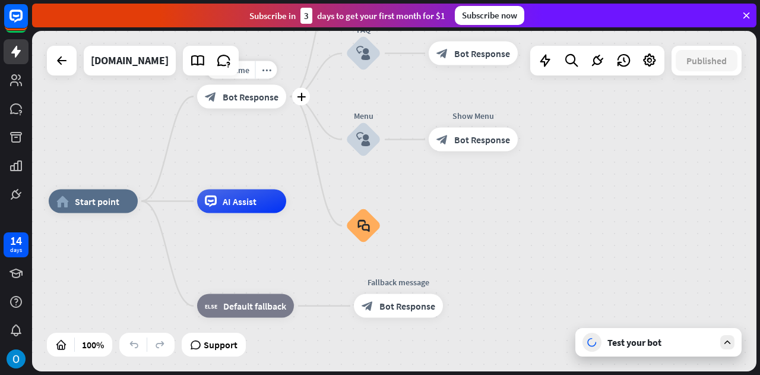
click at [251, 106] on div "block_bot_response Bot Response" at bounding box center [241, 96] width 89 height 24
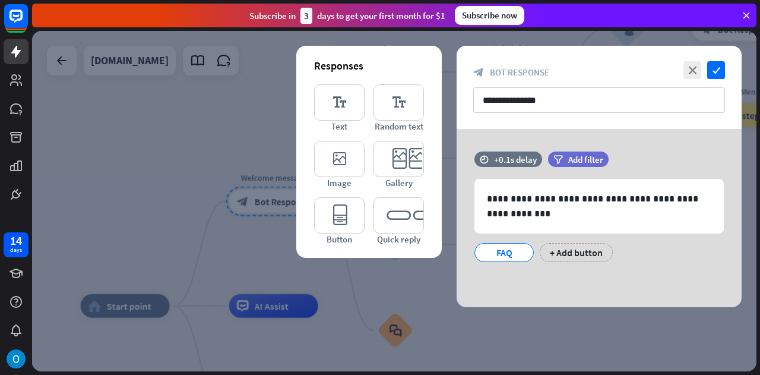
click at [476, 333] on div at bounding box center [394, 201] width 724 height 340
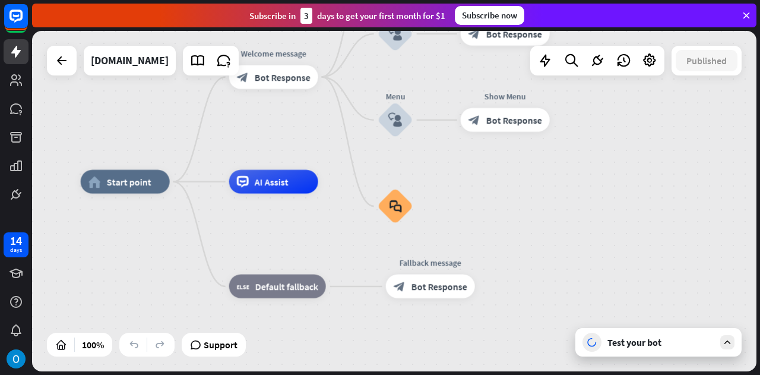
click at [621, 354] on div "Test your bot" at bounding box center [658, 342] width 166 height 28
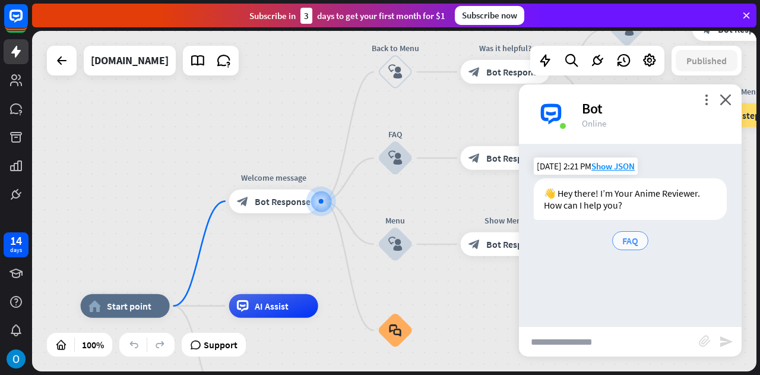
click at [624, 242] on span "FAQ" at bounding box center [630, 241] width 16 height 12
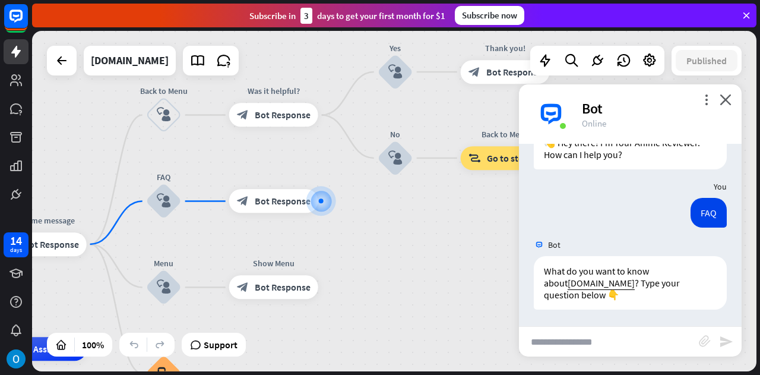
scroll to position [52, 0]
click at [585, 351] on input "text" at bounding box center [609, 342] width 180 height 30
type input "*"
type input "**********"
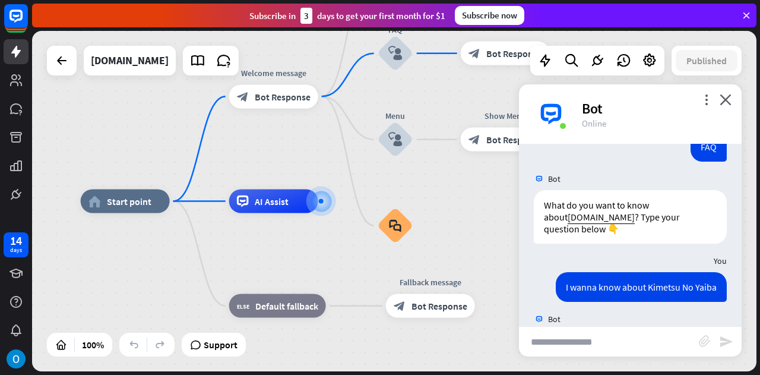
scroll to position [72, 0]
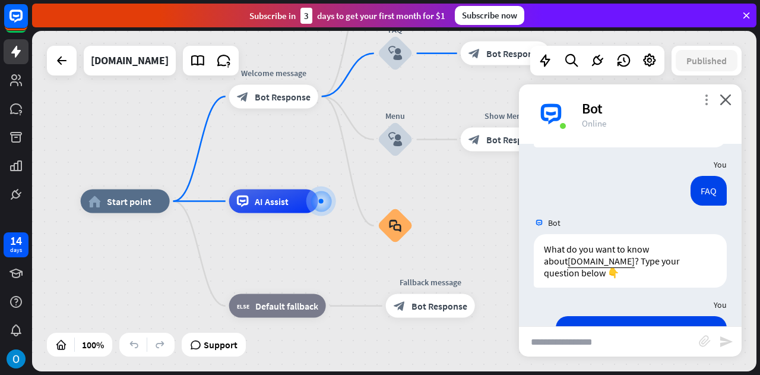
click at [704, 100] on icon "more_vert" at bounding box center [706, 99] width 11 height 11
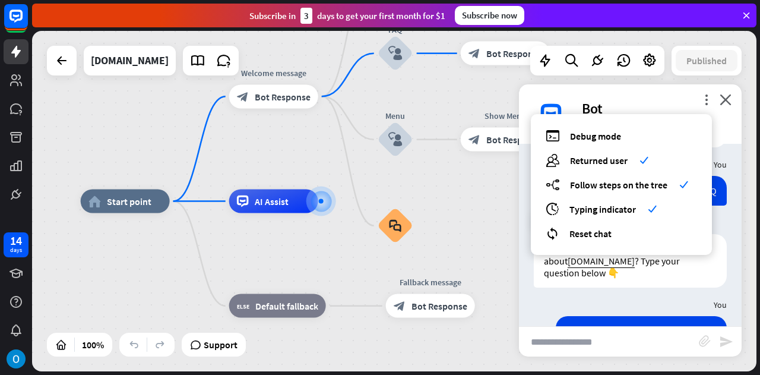
click at [674, 281] on div "What do you want to know about [DOMAIN_NAME] ? Type your question below 👇" at bounding box center [630, 260] width 193 height 53
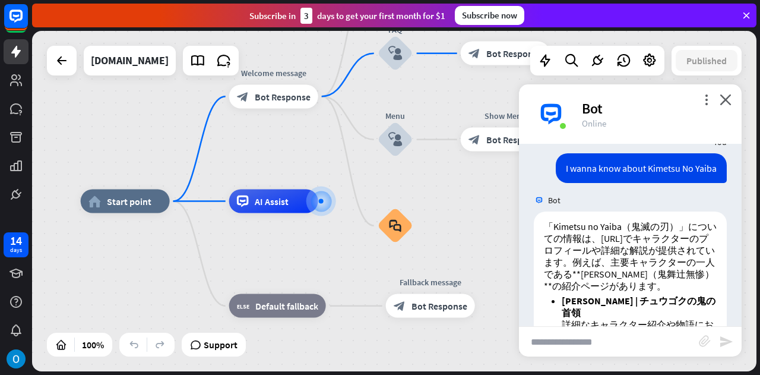
scroll to position [236, 0]
